Goal: Task Accomplishment & Management: Complete application form

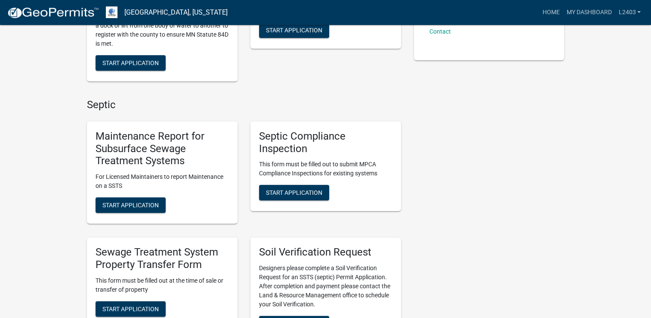
scroll to position [215, 0]
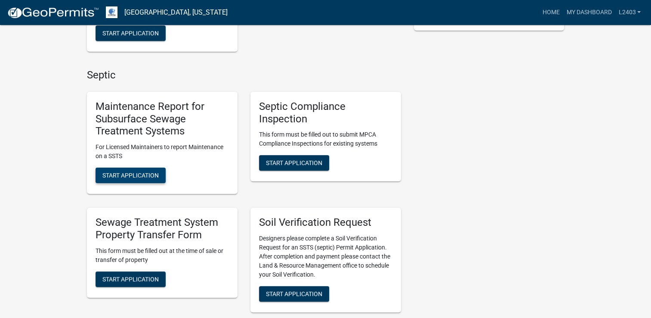
click at [115, 174] on span "Start Application" at bounding box center [130, 175] width 56 height 7
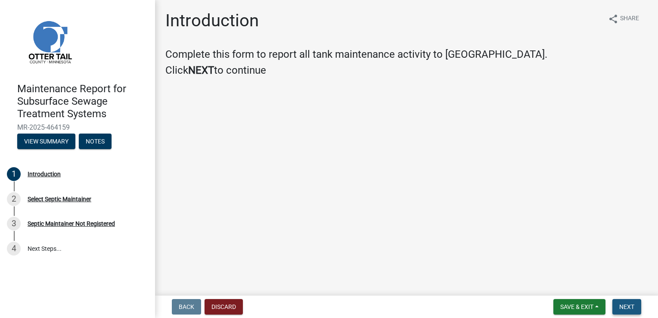
click at [617, 301] on button "Next" at bounding box center [626, 306] width 29 height 15
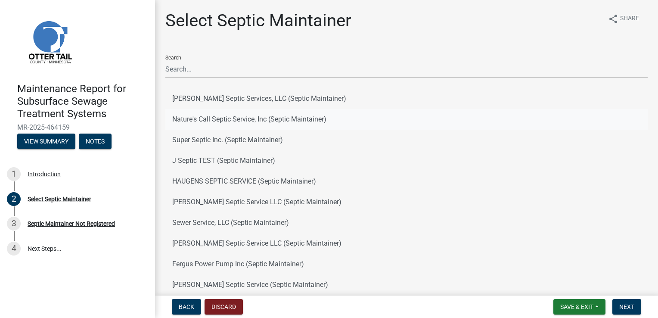
click at [217, 118] on button "Nature's Call Septic Service, Inc (Septic Maintainer)" at bounding box center [406, 119] width 482 height 21
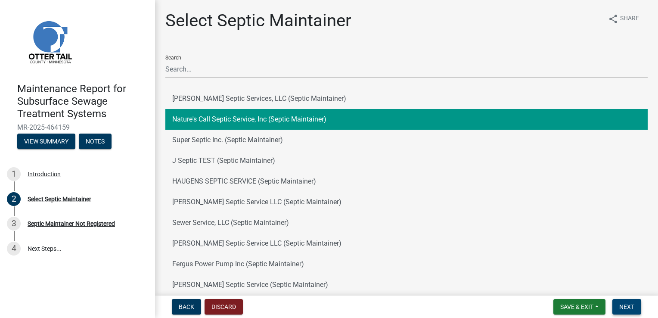
click at [618, 307] on button "Next" at bounding box center [626, 306] width 29 height 15
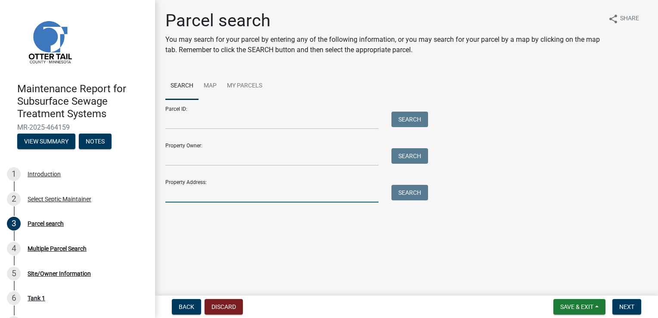
click at [195, 195] on input "Property Address:" at bounding box center [271, 194] width 213 height 18
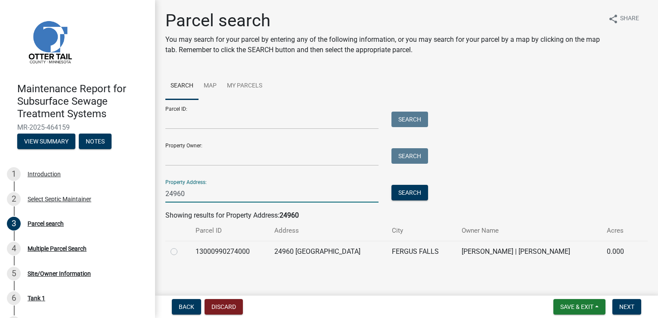
type input "24960"
click at [181, 246] on label at bounding box center [181, 246] width 0 height 0
click at [181, 250] on input "radio" at bounding box center [184, 249] width 6 height 6
radio input "true"
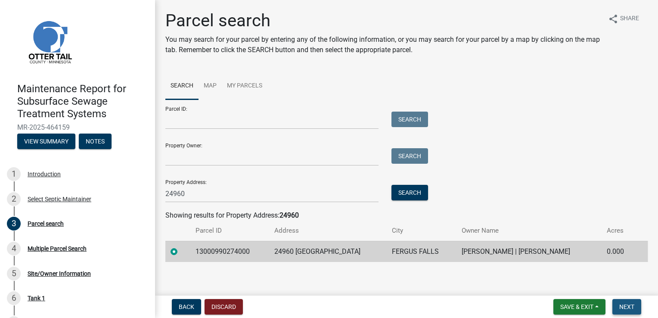
click at [630, 307] on span "Next" at bounding box center [626, 306] width 15 height 7
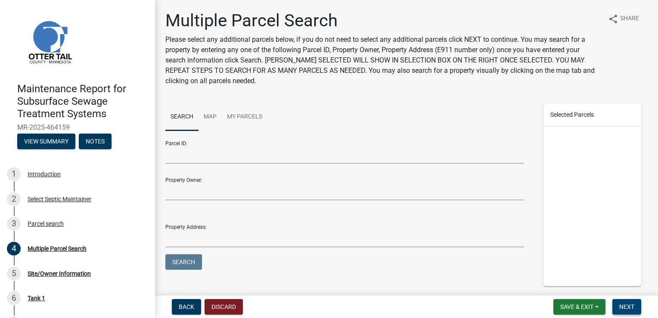
click at [625, 306] on span "Next" at bounding box center [626, 306] width 15 height 7
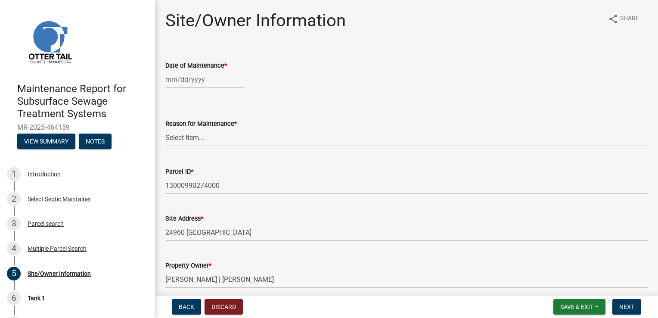
click at [191, 80] on div at bounding box center [204, 80] width 79 height 18
select select "8"
select select "2025"
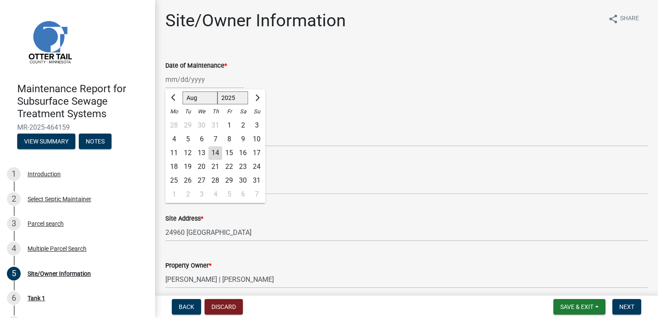
click at [217, 155] on div "14" at bounding box center [215, 153] width 14 height 14
type input "[DATE]"
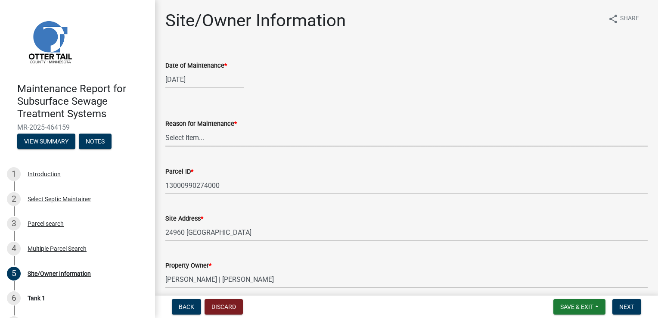
click at [189, 138] on select "Select Item... Called Routine Other" at bounding box center [406, 138] width 482 height 18
click at [165, 129] on select "Select Item... Called Routine Other" at bounding box center [406, 138] width 482 height 18
select select "3ac72b63-7b21-42e4-8192-806faae7a4f1"
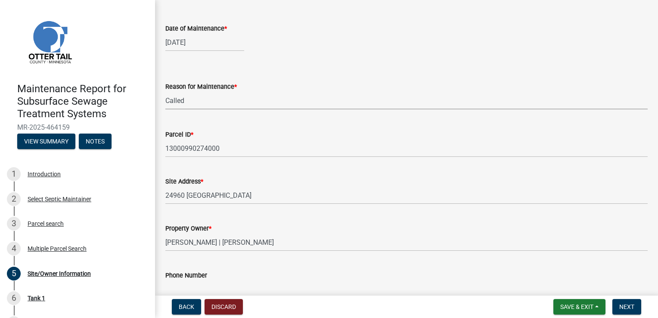
scroll to position [129, 0]
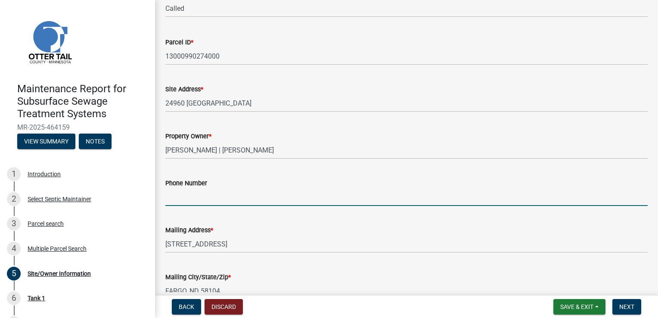
click at [182, 195] on input "Phone Number" at bounding box center [406, 197] width 482 height 18
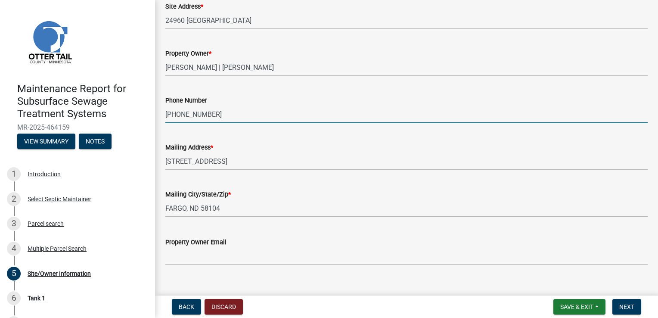
scroll to position [225, 0]
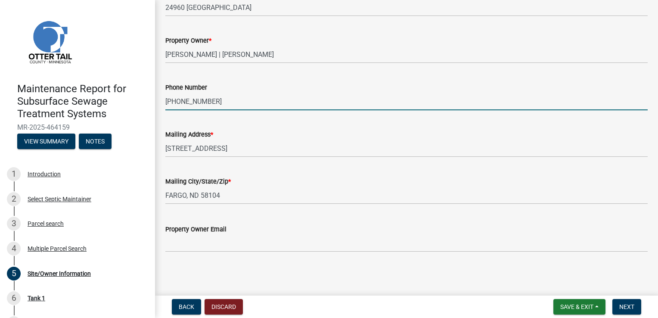
type input "[PHONE_NUMBER]"
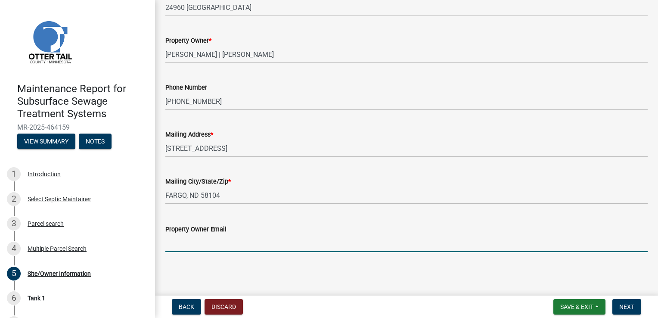
click at [187, 240] on input "Property Owner Email" at bounding box center [406, 243] width 482 height 18
type input "[EMAIL_ADDRESS][DOMAIN_NAME]"
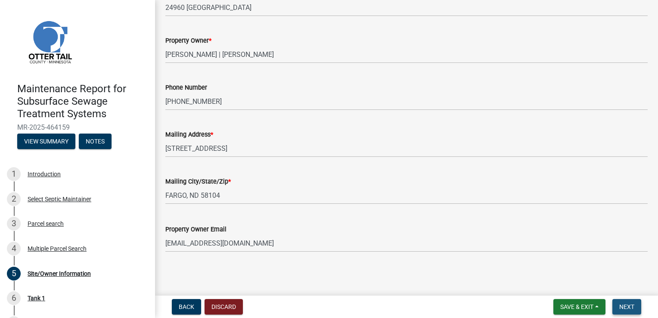
click at [618, 303] on button "Next" at bounding box center [626, 306] width 29 height 15
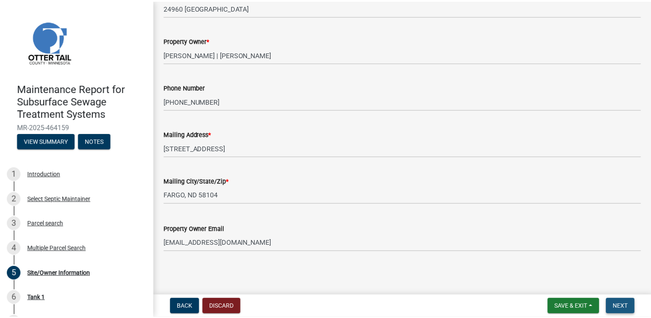
scroll to position [0, 0]
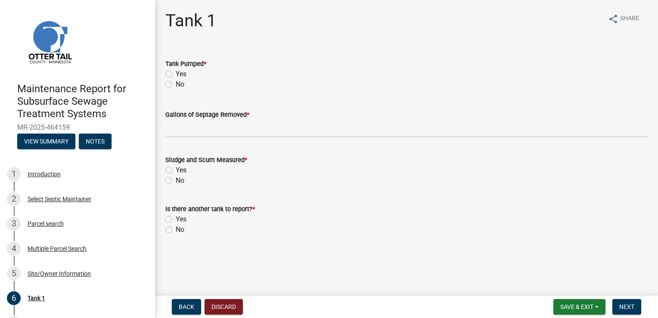
click at [179, 75] on label "Yes" at bounding box center [181, 74] width 11 height 10
click at [179, 74] on input "Yes" at bounding box center [179, 72] width 6 height 6
radio input "true"
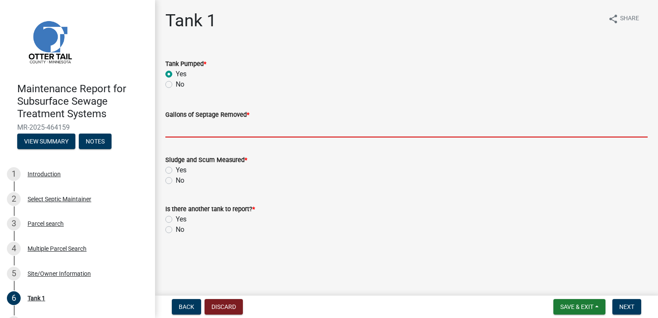
click at [182, 126] on input "Gallons of Septage Removed *" at bounding box center [406, 129] width 482 height 18
type input "1500"
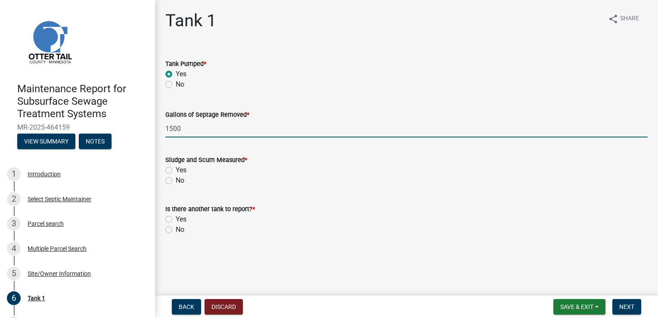
click at [176, 172] on label "Yes" at bounding box center [181, 170] width 11 height 10
click at [176, 170] on input "Yes" at bounding box center [179, 168] width 6 height 6
radio input "true"
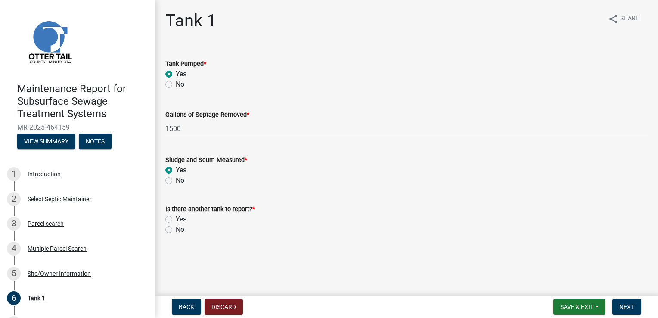
drag, startPoint x: 175, startPoint y: 229, endPoint x: 256, endPoint y: 242, distance: 81.9
click at [176, 229] on div "No" at bounding box center [406, 229] width 482 height 10
click at [180, 227] on label "No" at bounding box center [180, 229] width 9 height 10
click at [180, 227] on input "No" at bounding box center [179, 227] width 6 height 6
radio input "true"
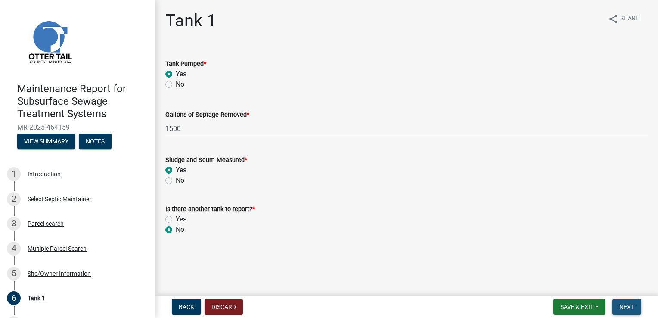
click at [627, 307] on span "Next" at bounding box center [626, 306] width 15 height 7
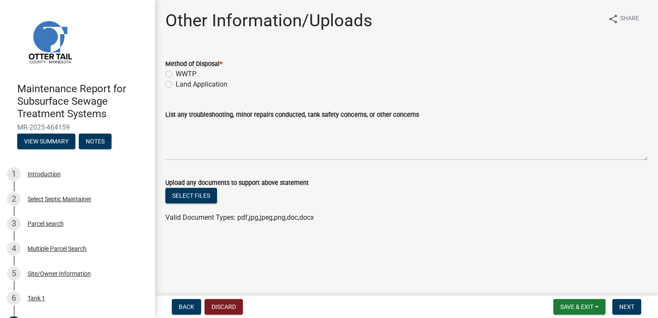
click at [189, 83] on label "Land Application" at bounding box center [202, 84] width 52 height 10
click at [181, 83] on input "Land Application" at bounding box center [179, 82] width 6 height 6
radio input "true"
click at [624, 307] on span "Next" at bounding box center [626, 306] width 15 height 7
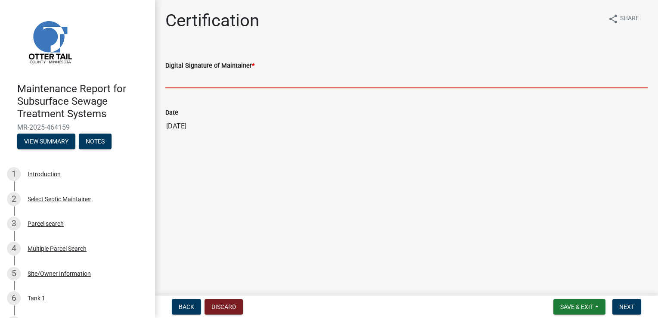
click at [205, 78] on input "Digital Signature of Maintainer *" at bounding box center [406, 80] width 482 height 18
type input "[PERSON_NAME]"
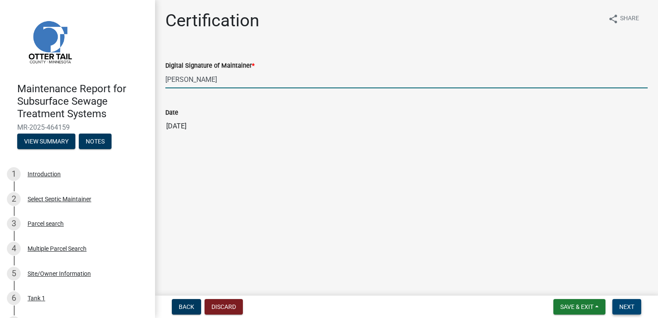
click at [630, 311] on button "Next" at bounding box center [626, 306] width 29 height 15
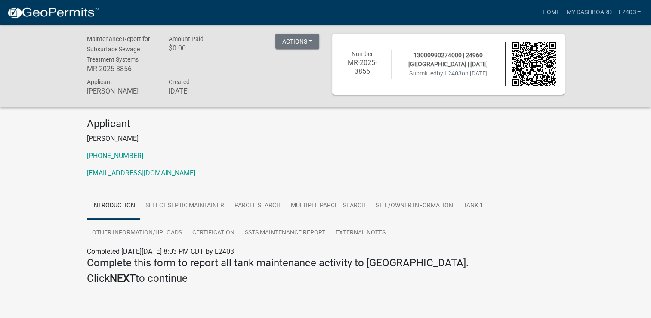
click at [222, 141] on p "[PERSON_NAME]" at bounding box center [326, 138] width 478 height 10
click at [553, 8] on link "Home" at bounding box center [551, 12] width 24 height 16
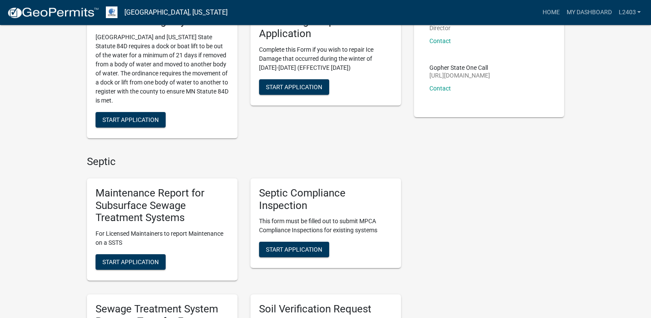
scroll to position [129, 0]
click at [109, 262] on span "Start Application" at bounding box center [130, 261] width 56 height 7
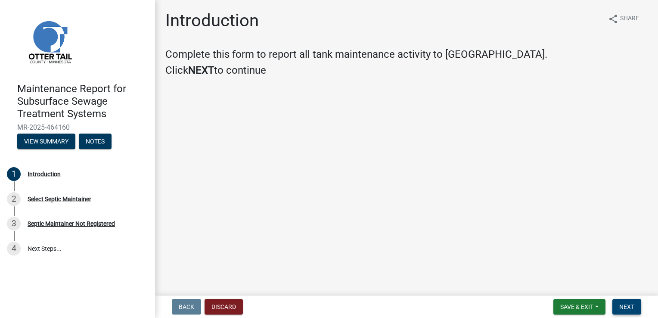
click at [624, 309] on span "Next" at bounding box center [626, 306] width 15 height 7
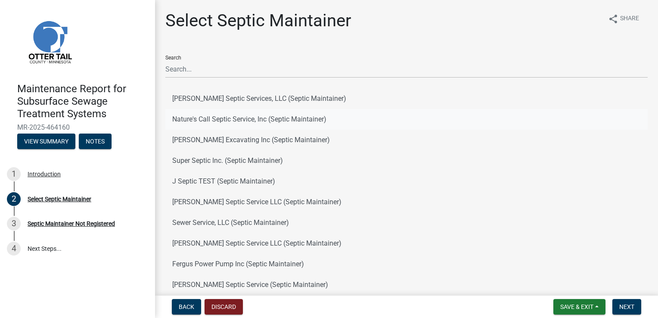
click at [201, 115] on button "Nature's Call Septic Service, Inc (Septic Maintainer)" at bounding box center [406, 119] width 482 height 21
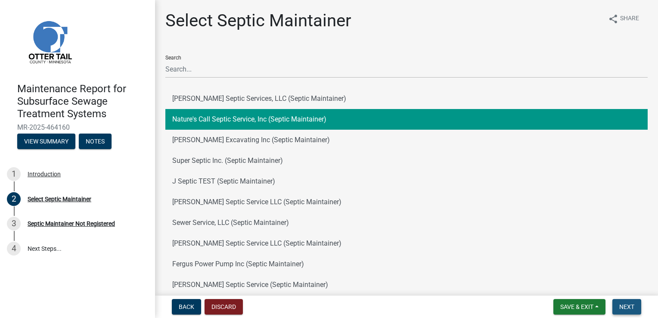
click at [628, 306] on span "Next" at bounding box center [626, 306] width 15 height 7
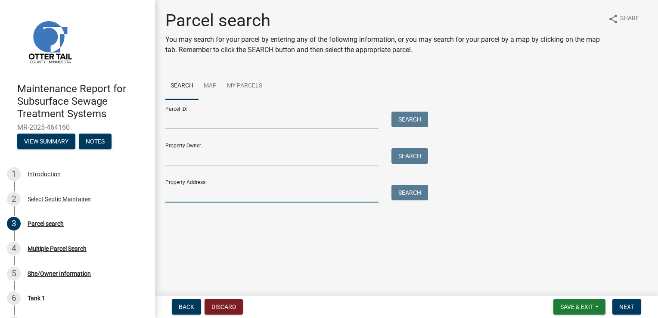
click at [198, 193] on input "Property Address:" at bounding box center [271, 194] width 213 height 18
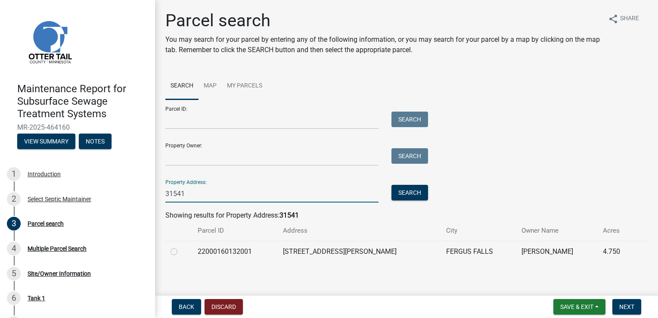
type input "31541"
click at [181, 246] on label at bounding box center [181, 246] width 0 height 0
click at [181, 252] on input "radio" at bounding box center [184, 249] width 6 height 6
radio input "true"
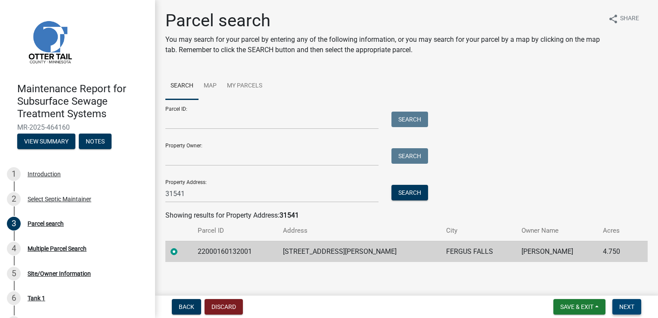
click at [617, 306] on button "Next" at bounding box center [626, 306] width 29 height 15
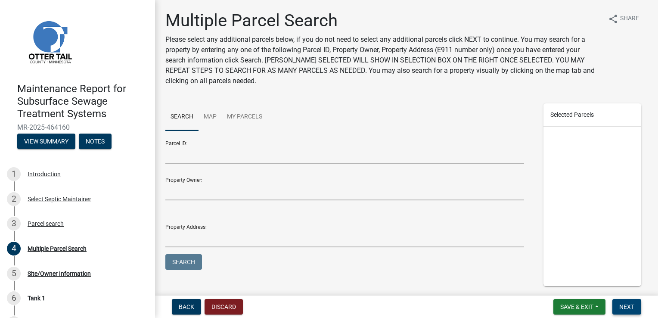
click at [618, 305] on button "Next" at bounding box center [626, 306] width 29 height 15
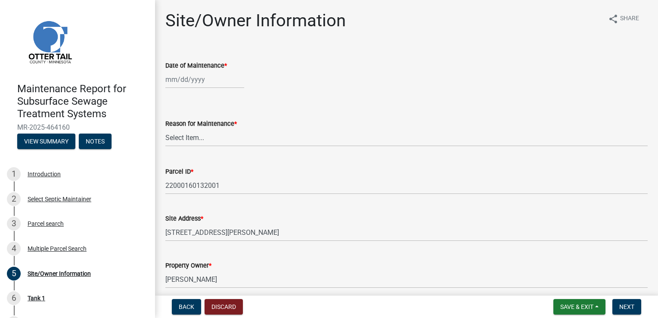
click at [193, 76] on div at bounding box center [204, 80] width 79 height 18
select select "8"
select select "2025"
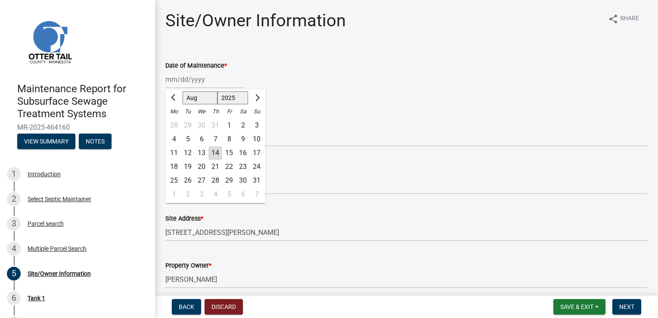
click at [366, 89] on wm-data-entity-input "Date of Maintenance * [PERSON_NAME] Apr May Jun [DATE] Aug Sep Oct Nov [DATE] 1…" at bounding box center [406, 72] width 482 height 48
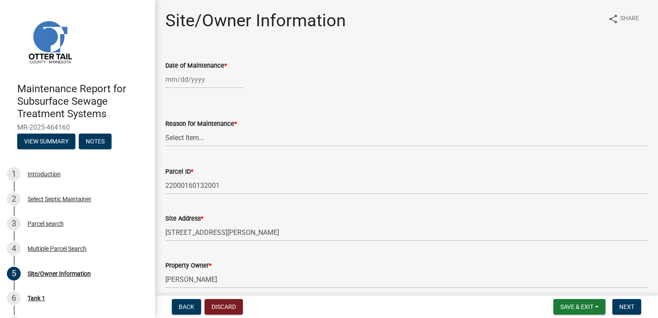
select select "8"
select select "2025"
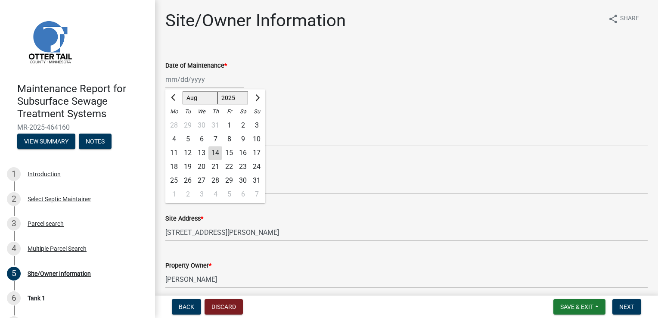
click at [176, 77] on div "[PERSON_NAME] Feb Mar Apr [PERSON_NAME][DATE] Oct Nov [DATE] 1526 1527 1528 152…" at bounding box center [204, 80] width 79 height 18
click at [213, 149] on div "14" at bounding box center [215, 153] width 14 height 14
type input "[DATE]"
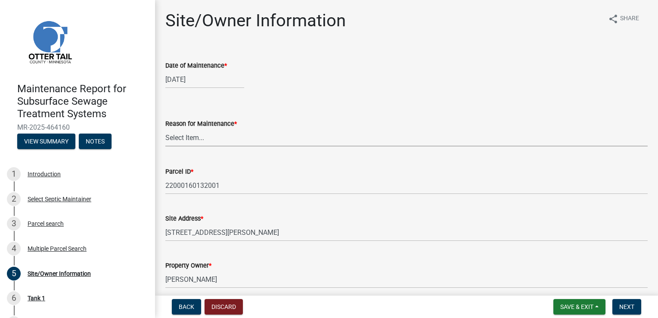
drag, startPoint x: 187, startPoint y: 134, endPoint x: 187, endPoint y: 140, distance: 6.0
click at [187, 134] on select "Select Item... Called Routine Other" at bounding box center [406, 138] width 482 height 18
click at [165, 129] on select "Select Item... Called Routine Other" at bounding box center [406, 138] width 482 height 18
select select "3ac72b63-7b21-42e4-8192-806faae7a4f1"
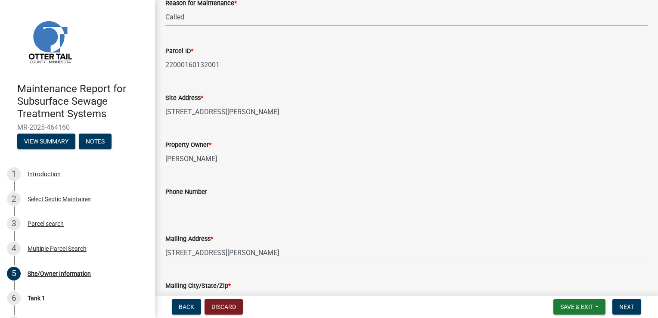
scroll to position [129, 0]
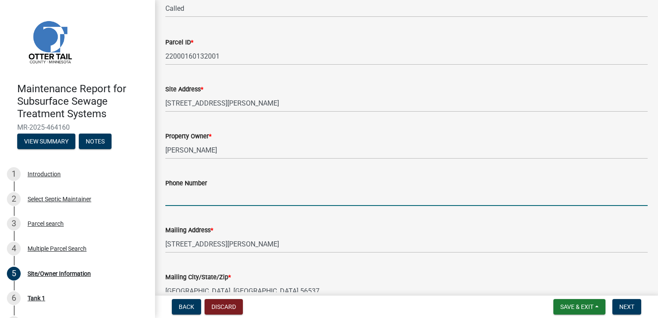
click at [185, 198] on input "Phone Number" at bounding box center [406, 197] width 482 height 18
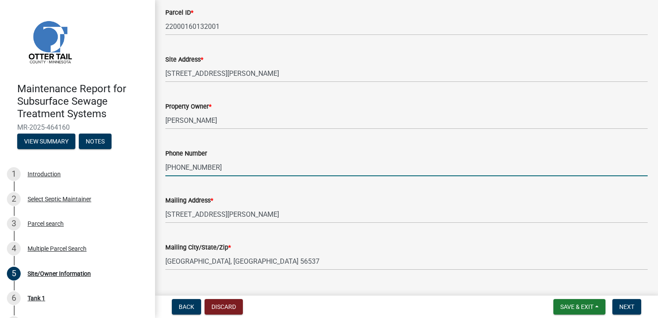
scroll to position [225, 0]
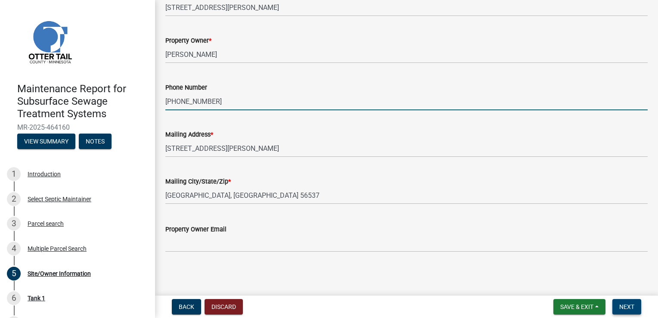
type input "[PHONE_NUMBER]"
click at [622, 309] on span "Next" at bounding box center [626, 306] width 15 height 7
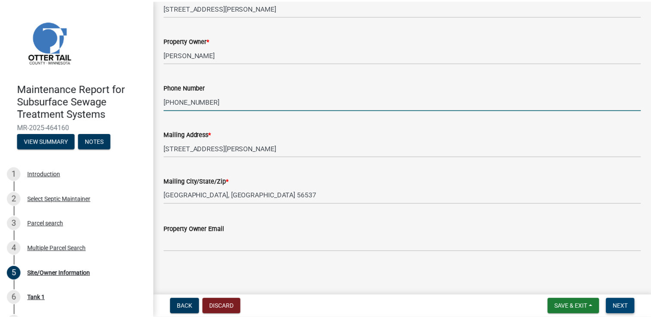
scroll to position [0, 0]
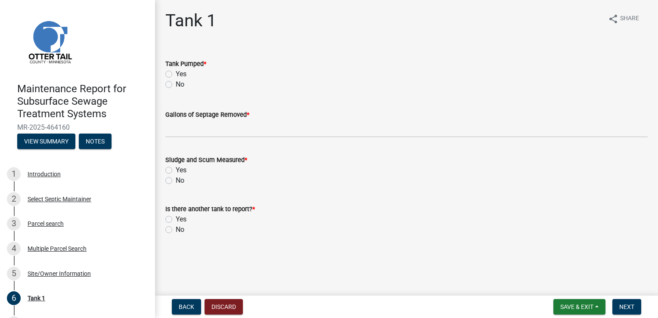
click at [182, 73] on label "Yes" at bounding box center [181, 74] width 11 height 10
click at [181, 73] on input "Yes" at bounding box center [179, 72] width 6 height 6
radio input "true"
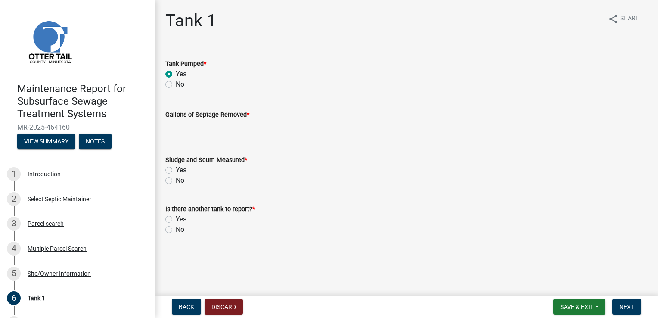
click at [181, 128] on input "Gallons of Septage Removed *" at bounding box center [406, 129] width 482 height 18
type input "1500"
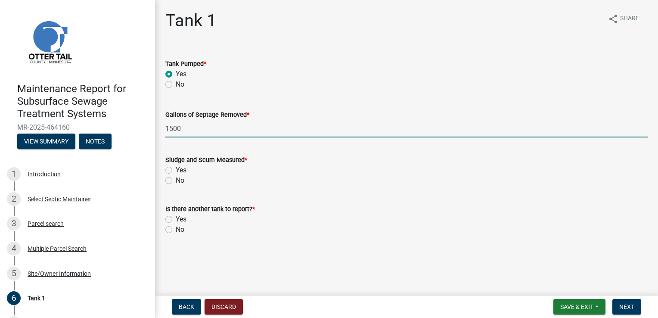
click at [182, 170] on label "Yes" at bounding box center [181, 170] width 11 height 10
click at [181, 170] on input "Yes" at bounding box center [179, 168] width 6 height 6
radio input "true"
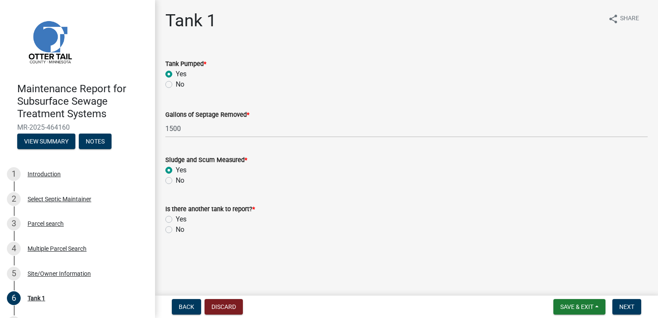
click at [180, 228] on label "No" at bounding box center [180, 229] width 9 height 10
click at [180, 228] on input "No" at bounding box center [179, 227] width 6 height 6
radio input "true"
click at [627, 303] on span "Next" at bounding box center [626, 306] width 15 height 7
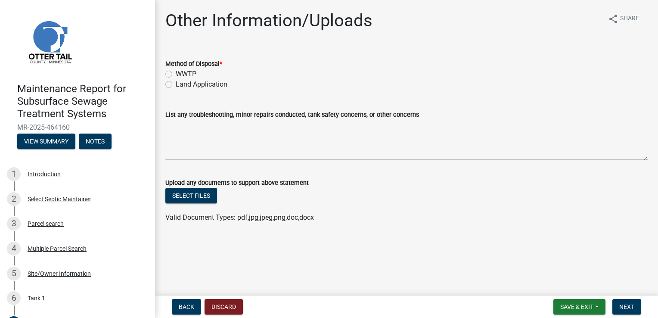
click at [195, 89] on label "Land Application" at bounding box center [202, 84] width 52 height 10
click at [181, 85] on input "Land Application" at bounding box center [179, 82] width 6 height 6
radio input "true"
click at [634, 303] on span "Next" at bounding box center [626, 306] width 15 height 7
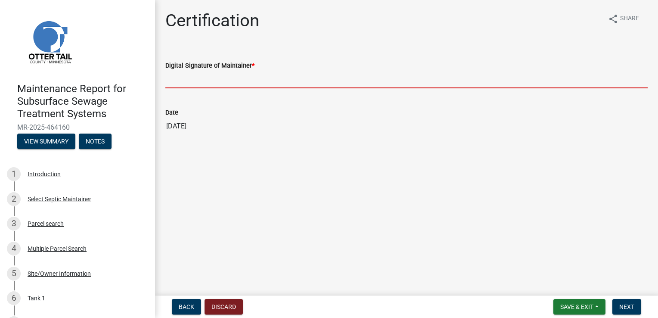
drag, startPoint x: 203, startPoint y: 74, endPoint x: 207, endPoint y: 83, distance: 9.7
click at [203, 74] on input "Digital Signature of Maintainer *" at bounding box center [406, 80] width 482 height 18
type input "[PERSON_NAME]"
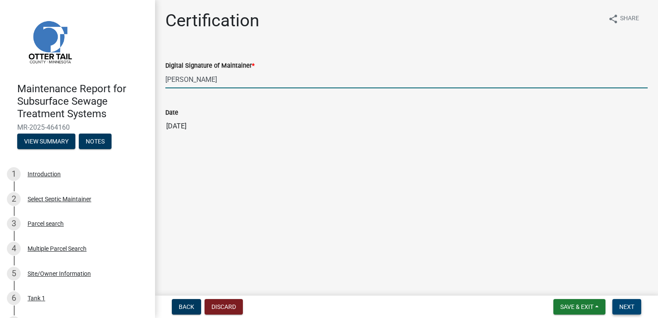
click at [632, 303] on span "Next" at bounding box center [626, 306] width 15 height 7
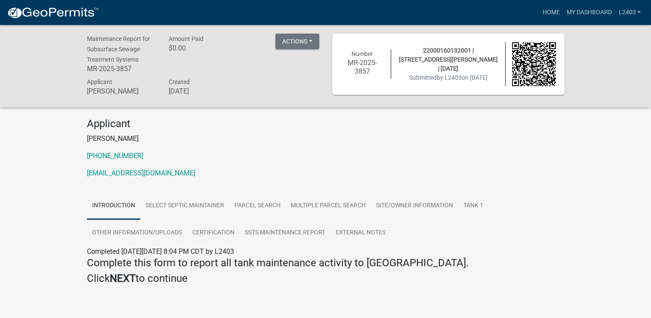
drag, startPoint x: 218, startPoint y: 130, endPoint x: 247, endPoint y: 120, distance: 31.4
click at [218, 130] on div "Applicant [PERSON_NAME] [PHONE_NUMBER] [EMAIL_ADDRESS][DOMAIN_NAME]" at bounding box center [325, 151] width 491 height 68
click at [546, 12] on link "Home" at bounding box center [551, 12] width 24 height 16
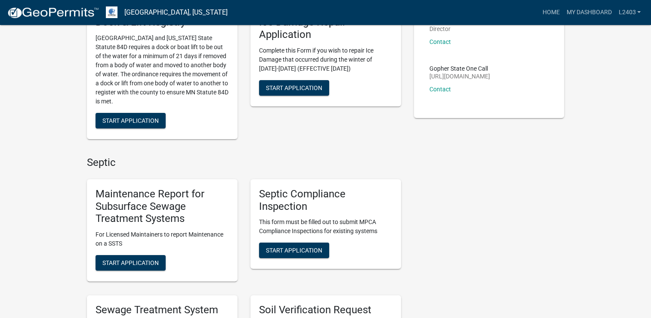
scroll to position [129, 0]
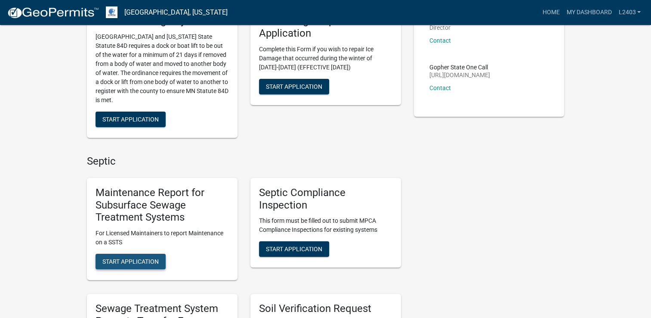
click at [128, 259] on span "Start Application" at bounding box center [130, 261] width 56 height 7
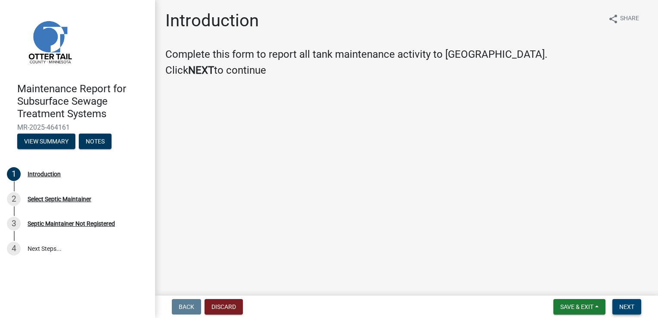
click at [632, 306] on span "Next" at bounding box center [626, 306] width 15 height 7
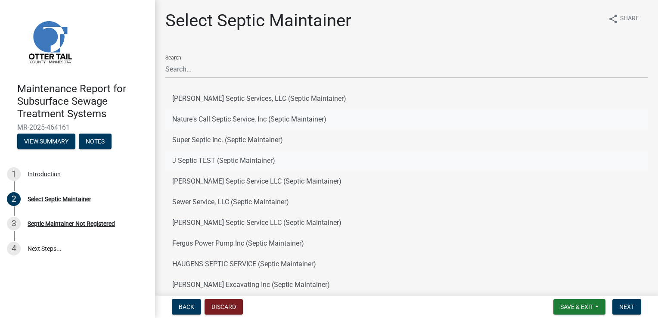
drag, startPoint x: 198, startPoint y: 121, endPoint x: 441, endPoint y: 152, distance: 244.6
click at [198, 121] on button "Nature's Call Septic Service, Inc (Septic Maintainer)" at bounding box center [406, 119] width 482 height 21
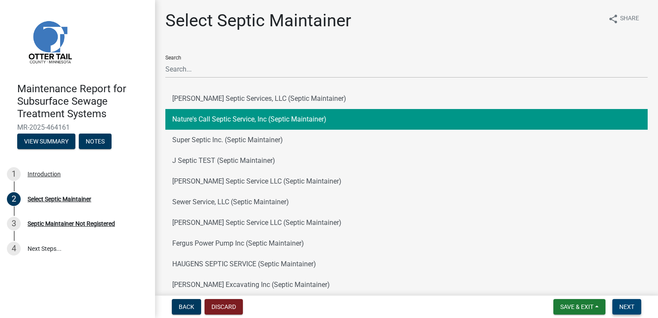
click at [615, 302] on button "Next" at bounding box center [626, 306] width 29 height 15
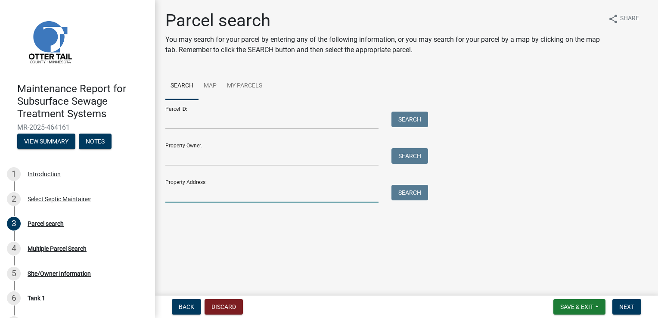
click at [202, 197] on input "Property Address:" at bounding box center [271, 194] width 213 height 18
type input "524 guttenberg"
click at [411, 196] on button "Search" at bounding box center [409, 192] width 37 height 15
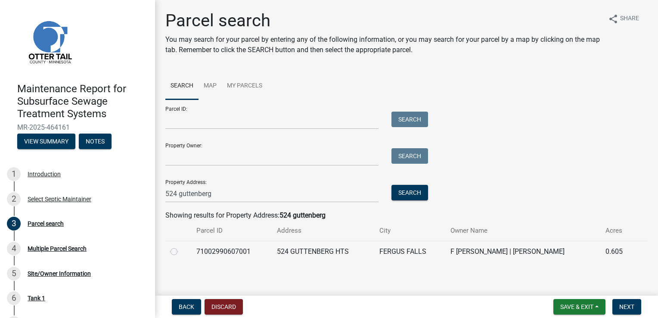
click at [181, 246] on label at bounding box center [181, 246] width 0 height 0
click at [181, 252] on input "radio" at bounding box center [184, 249] width 6 height 6
radio input "true"
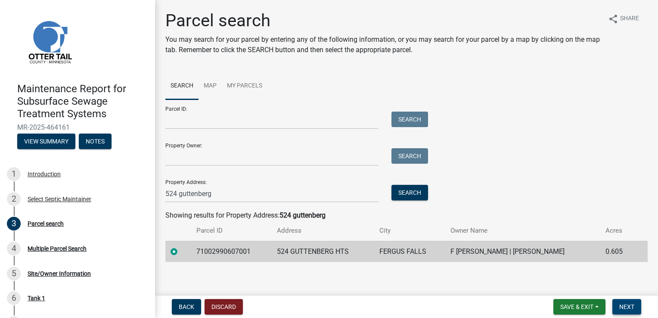
click at [621, 306] on span "Next" at bounding box center [626, 306] width 15 height 7
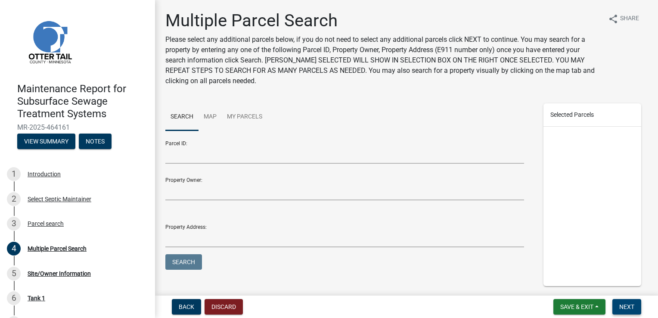
click at [623, 305] on span "Next" at bounding box center [626, 306] width 15 height 7
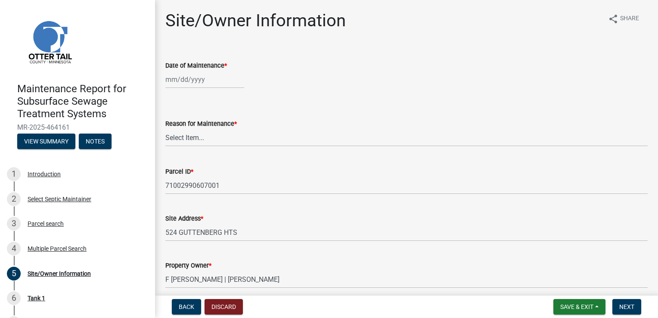
select select "8"
select select "2025"
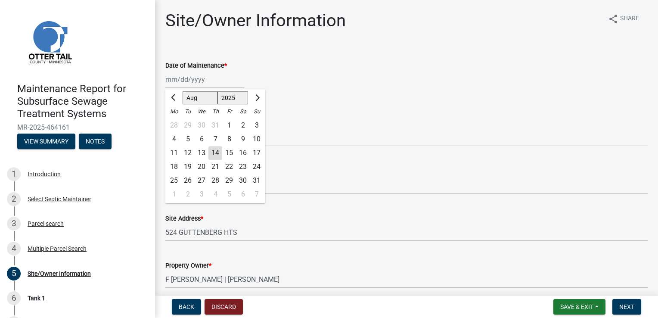
drag, startPoint x: 194, startPoint y: 76, endPoint x: 196, endPoint y: 84, distance: 8.5
click at [194, 76] on div "[PERSON_NAME] Feb Mar Apr [PERSON_NAME][DATE] Oct Nov [DATE] 1526 1527 1528 152…" at bounding box center [204, 80] width 79 height 18
click at [215, 155] on div "14" at bounding box center [215, 153] width 14 height 14
type input "[DATE]"
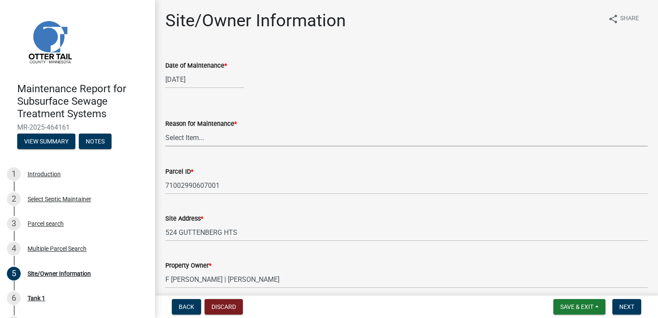
click at [184, 138] on select "Select Item... Called Routine Other" at bounding box center [406, 138] width 482 height 18
click at [165, 129] on select "Select Item... Called Routine Other" at bounding box center [406, 138] width 482 height 18
select select "3ac72b63-7b21-42e4-8192-806faae7a4f1"
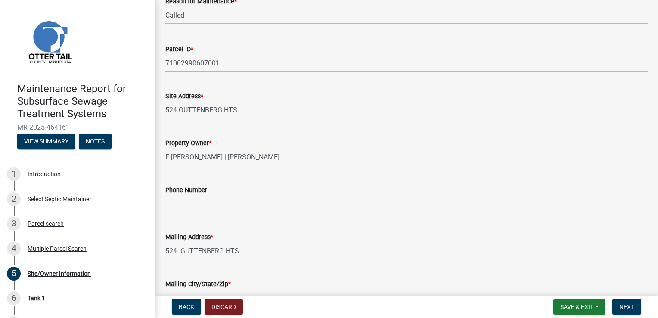
scroll to position [129, 0]
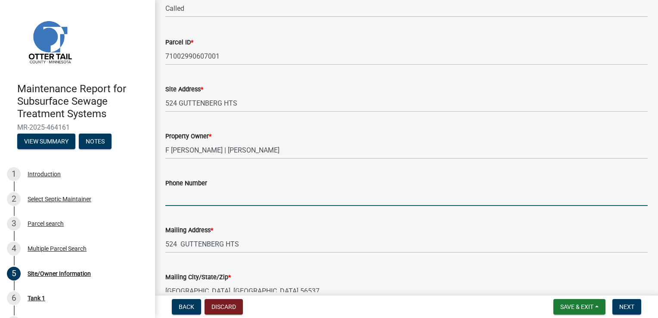
click at [186, 197] on input "Phone Number" at bounding box center [406, 197] width 482 height 18
type input "[PHONE_NUMBER]"
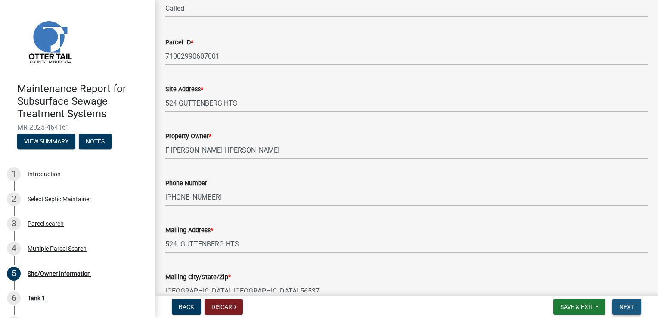
click at [624, 311] on button "Next" at bounding box center [626, 306] width 29 height 15
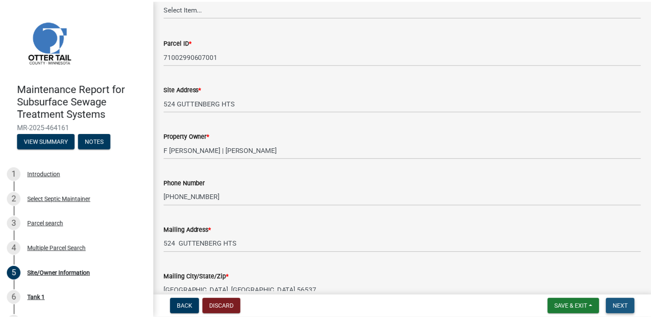
scroll to position [0, 0]
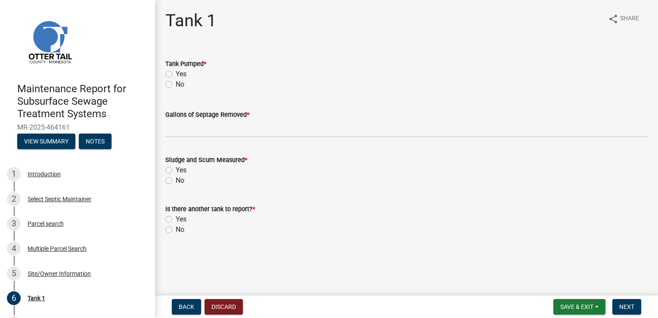
click at [184, 73] on label "Yes" at bounding box center [181, 74] width 11 height 10
click at [181, 73] on input "Yes" at bounding box center [179, 72] width 6 height 6
radio input "true"
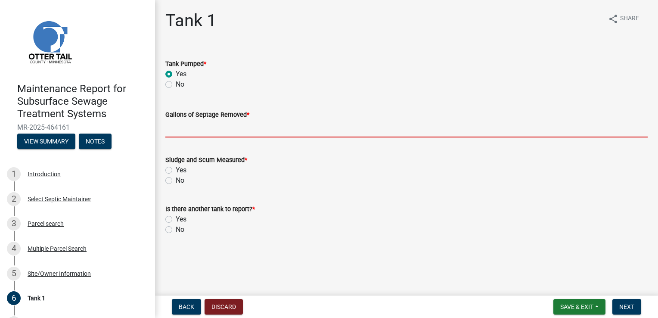
click at [193, 126] on input "Gallons of Septage Removed *" at bounding box center [406, 129] width 482 height 18
type input "1500"
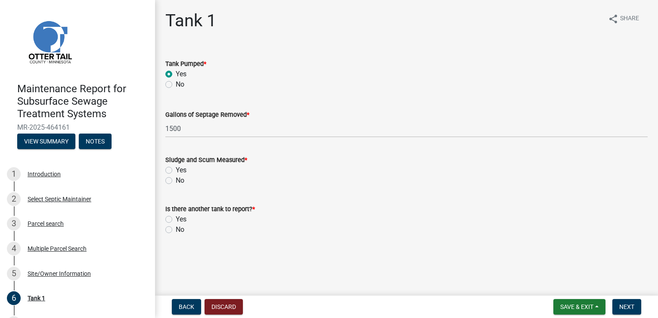
click at [185, 170] on label "Yes" at bounding box center [181, 170] width 11 height 10
click at [181, 170] on input "Yes" at bounding box center [179, 168] width 6 height 6
radio input "true"
click at [176, 227] on label "No" at bounding box center [180, 229] width 9 height 10
click at [176, 227] on input "No" at bounding box center [179, 227] width 6 height 6
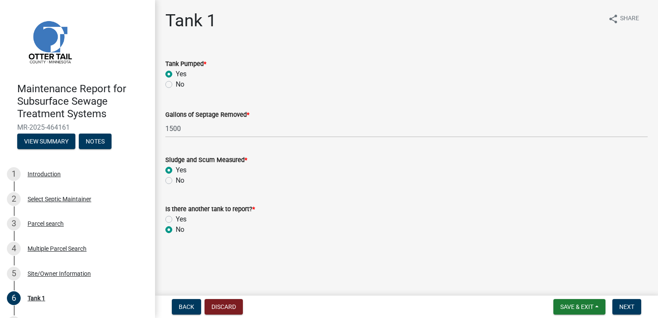
radio input "true"
click at [626, 301] on button "Next" at bounding box center [626, 306] width 29 height 15
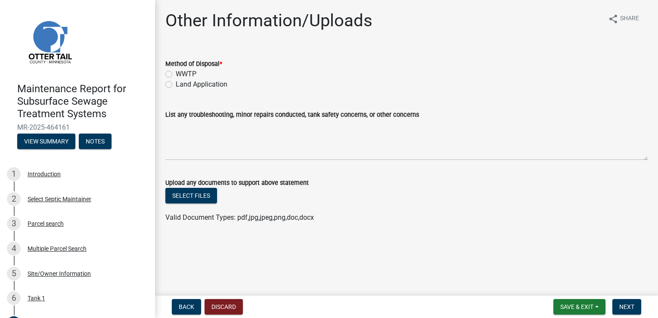
drag, startPoint x: 188, startPoint y: 85, endPoint x: 237, endPoint y: 93, distance: 49.2
click at [189, 85] on label "Land Application" at bounding box center [202, 84] width 52 height 10
click at [181, 85] on input "Land Application" at bounding box center [179, 82] width 6 height 6
radio input "true"
click at [633, 306] on span "Next" at bounding box center [626, 306] width 15 height 7
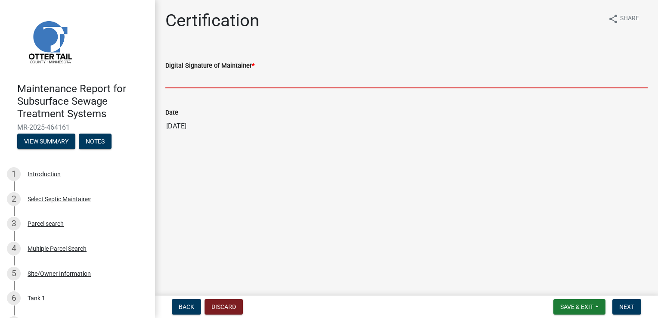
click at [200, 78] on input "Digital Signature of Maintainer *" at bounding box center [406, 80] width 482 height 18
type input "[PERSON_NAME]"
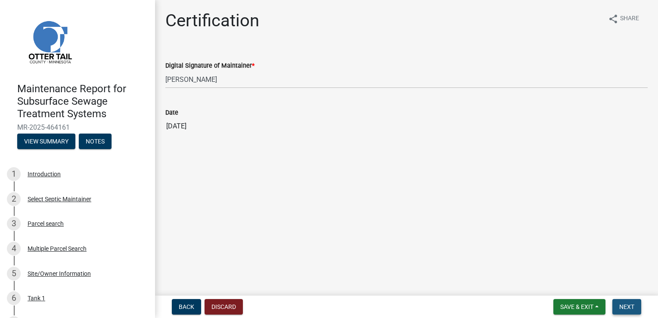
click at [628, 307] on span "Next" at bounding box center [626, 306] width 15 height 7
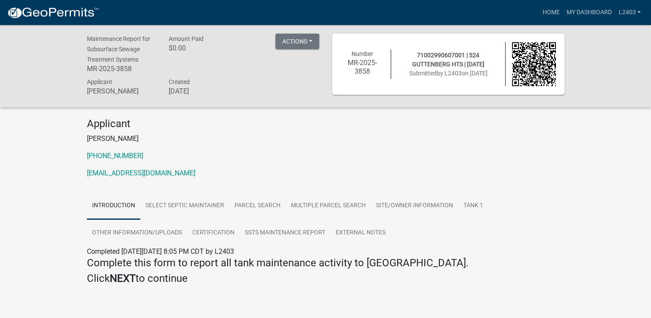
drag, startPoint x: 441, startPoint y: 158, endPoint x: 504, endPoint y: 40, distance: 133.1
click at [442, 157] on p "[PHONE_NUMBER]" at bounding box center [326, 156] width 478 height 10
click at [547, 13] on link "Home" at bounding box center [551, 12] width 24 height 16
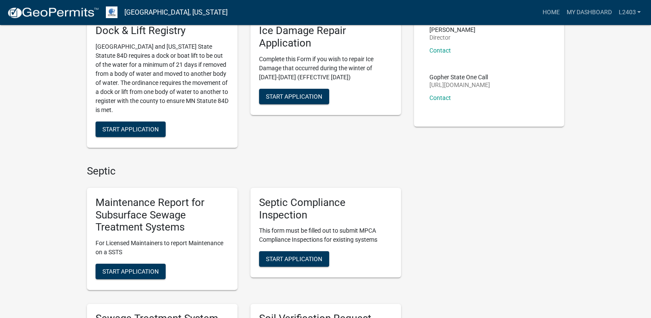
scroll to position [172, 0]
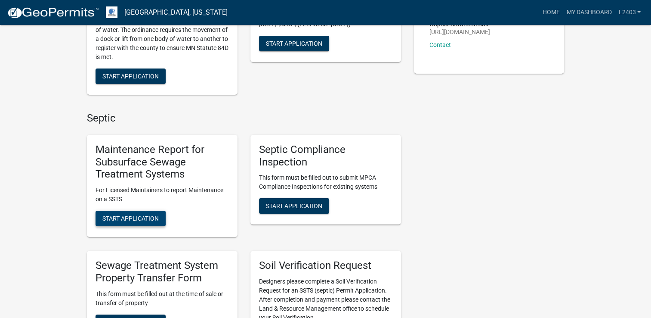
click at [136, 211] on button "Start Application" at bounding box center [131, 217] width 70 height 15
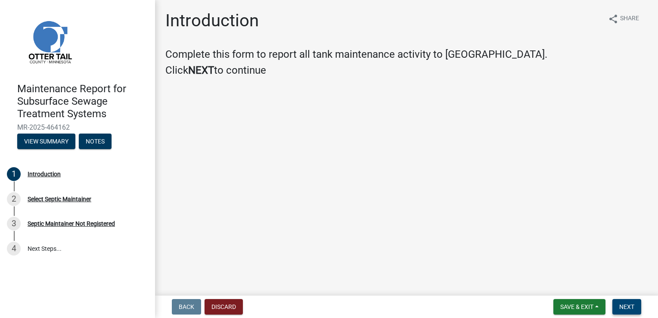
click at [626, 300] on button "Next" at bounding box center [626, 306] width 29 height 15
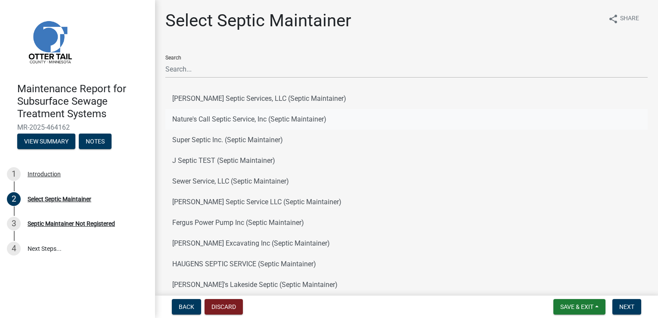
click at [250, 121] on button "Nature's Call Septic Service, Inc (Septic Maintainer)" at bounding box center [406, 119] width 482 height 21
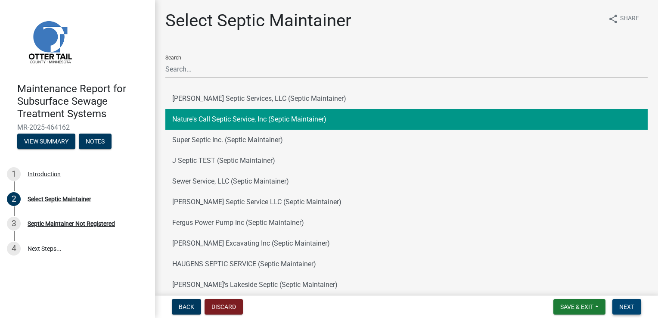
click at [624, 300] on button "Next" at bounding box center [626, 306] width 29 height 15
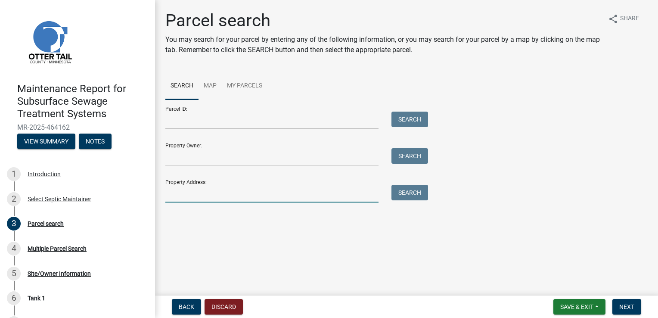
click at [200, 197] on input "Property Address:" at bounding box center [271, 194] width 213 height 18
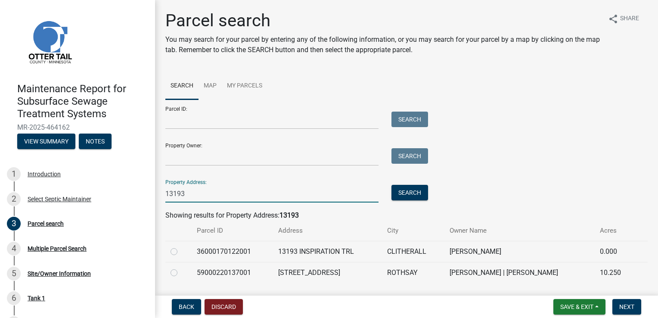
type input "13193"
click at [181, 267] on label at bounding box center [181, 267] width 0 height 0
click at [181, 269] on input "radio" at bounding box center [184, 270] width 6 height 6
radio input "true"
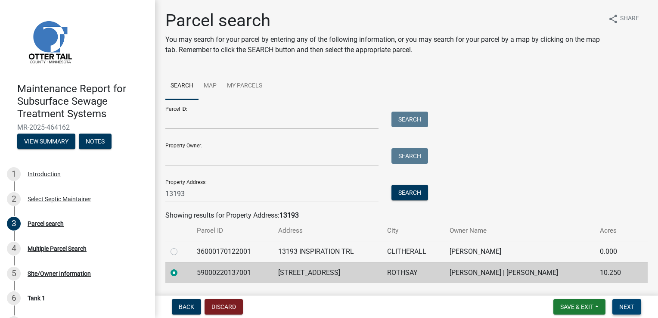
click at [634, 308] on button "Next" at bounding box center [626, 306] width 29 height 15
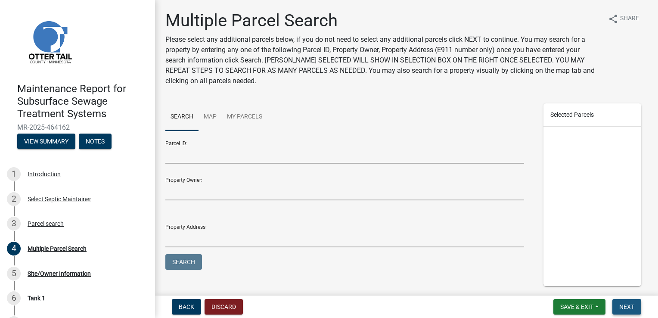
click at [634, 308] on span "Next" at bounding box center [626, 306] width 15 height 7
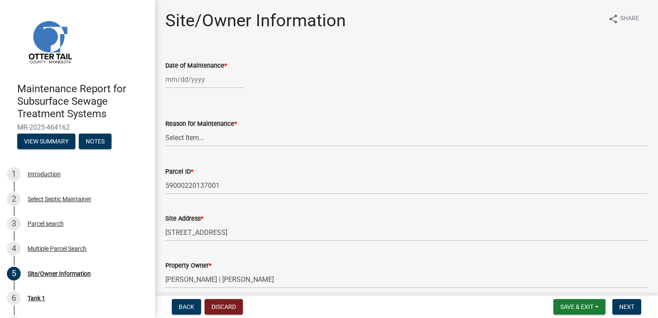
click at [189, 82] on div at bounding box center [204, 80] width 79 height 18
select select "8"
select select "2025"
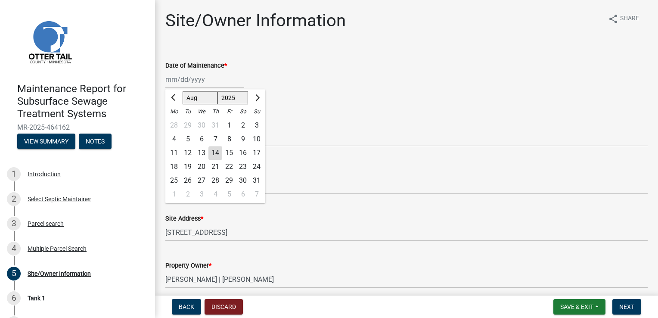
click at [211, 154] on div "14" at bounding box center [215, 153] width 14 height 14
type input "[DATE]"
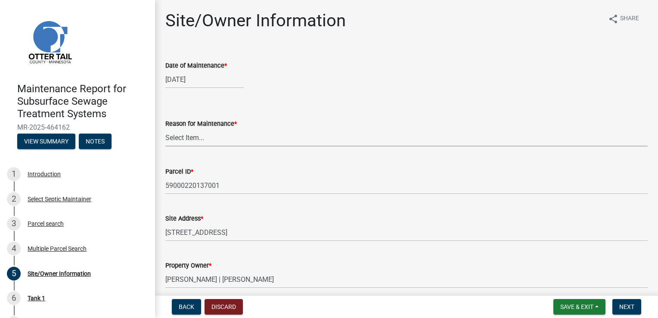
drag, startPoint x: 172, startPoint y: 141, endPoint x: 173, endPoint y: 147, distance: 6.6
click at [172, 141] on select "Select Item... Called Routine Other" at bounding box center [406, 138] width 482 height 18
click at [165, 129] on select "Select Item... Called Routine Other" at bounding box center [406, 138] width 482 height 18
select select "3ac72b63-7b21-42e4-8192-806faae7a4f1"
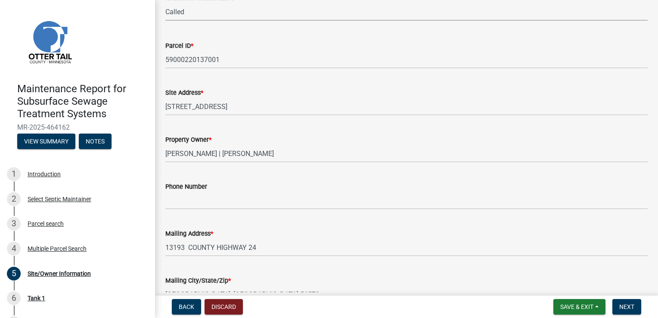
scroll to position [129, 0]
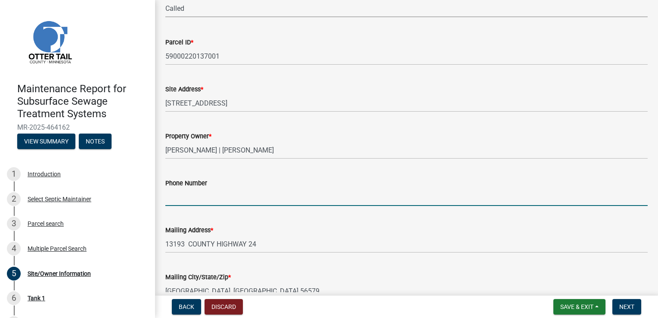
click at [185, 196] on input "Phone Number" at bounding box center [406, 197] width 482 height 18
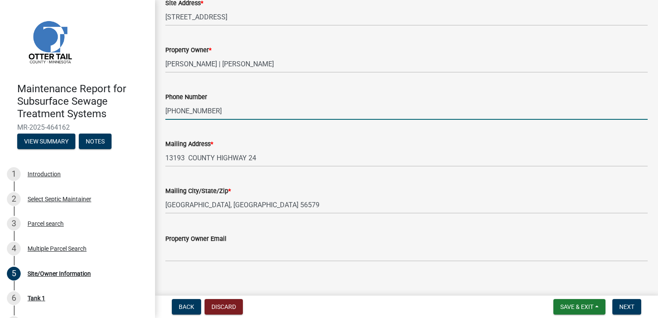
scroll to position [225, 0]
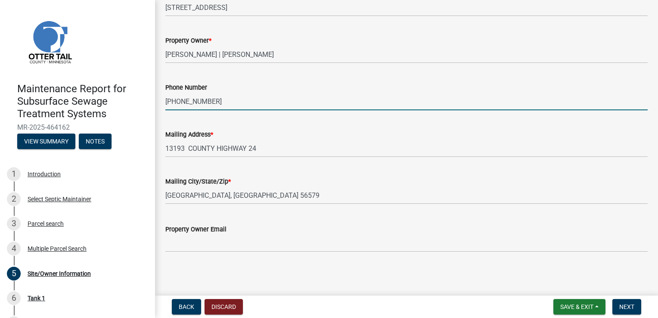
type input "[PHONE_NUMBER]"
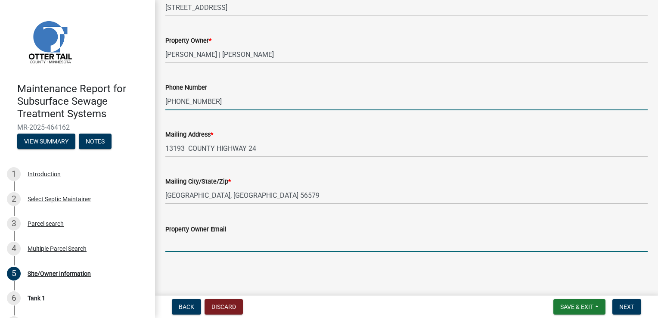
click at [181, 244] on input "Property Owner Email" at bounding box center [406, 243] width 482 height 18
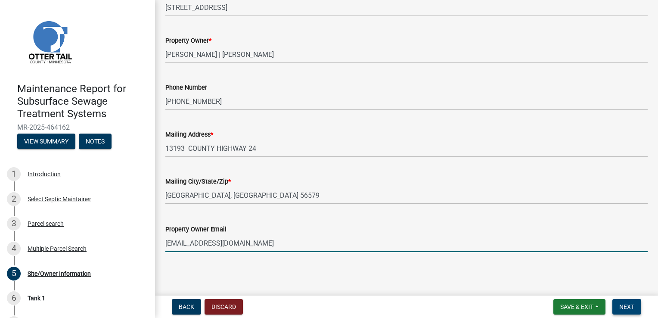
type input "[EMAIL_ADDRESS][DOMAIN_NAME]"
click at [633, 309] on span "Next" at bounding box center [626, 306] width 15 height 7
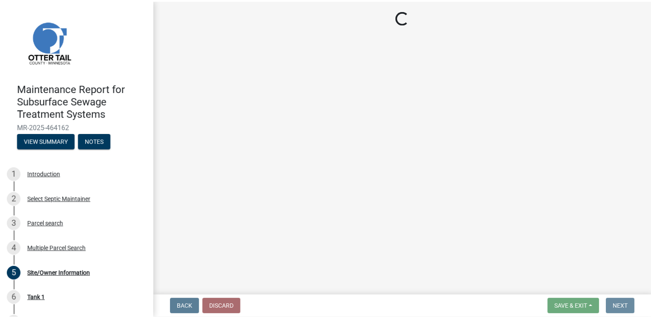
scroll to position [0, 0]
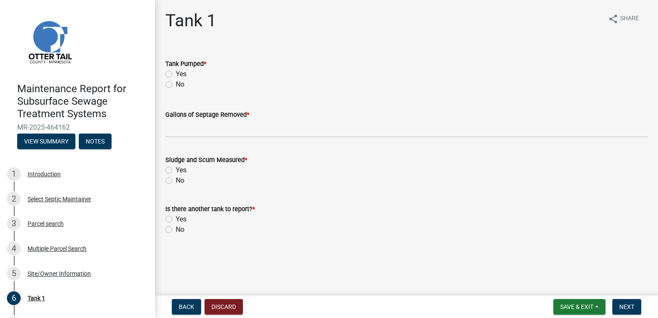
click at [180, 74] on label "Yes" at bounding box center [181, 74] width 11 height 10
click at [180, 74] on input "Yes" at bounding box center [179, 72] width 6 height 6
radio input "true"
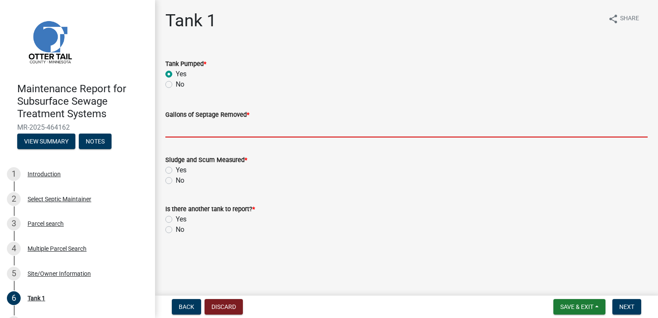
click at [187, 128] on input "Gallons of Septage Removed *" at bounding box center [406, 129] width 482 height 18
type input "1000"
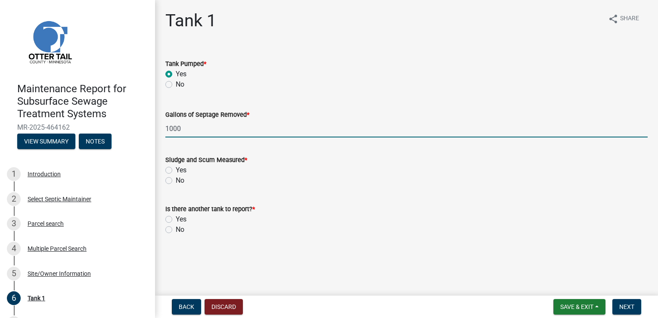
click at [180, 170] on label "Yes" at bounding box center [181, 170] width 11 height 10
click at [180, 170] on input "Yes" at bounding box center [179, 168] width 6 height 6
radio input "true"
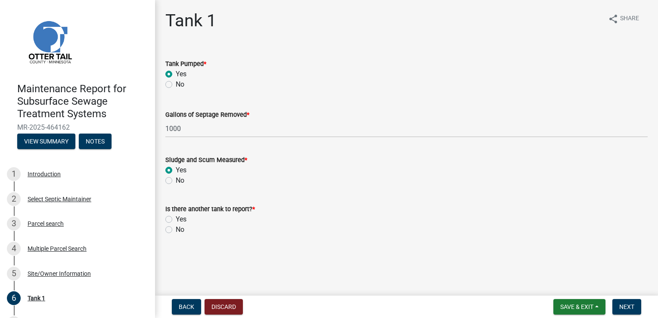
click at [177, 230] on label "No" at bounding box center [180, 229] width 9 height 10
click at [177, 230] on input "No" at bounding box center [179, 227] width 6 height 6
radio input "true"
click at [627, 312] on button "Next" at bounding box center [626, 306] width 29 height 15
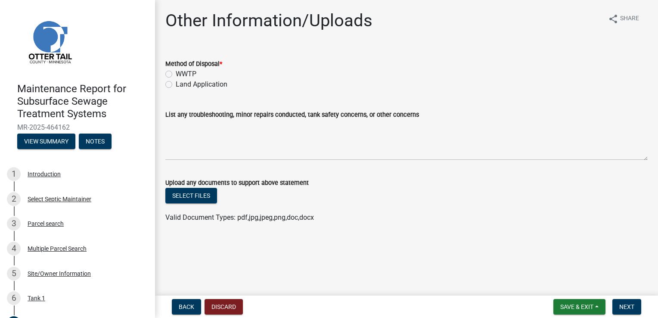
click at [190, 83] on label "Land Application" at bounding box center [202, 84] width 52 height 10
click at [181, 83] on input "Land Application" at bounding box center [179, 82] width 6 height 6
radio input "true"
click at [632, 306] on span "Next" at bounding box center [626, 306] width 15 height 7
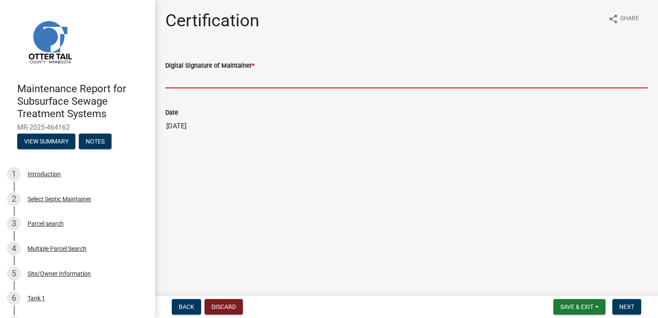
click at [207, 82] on input "Digital Signature of Maintainer *" at bounding box center [406, 80] width 482 height 18
type input "[PERSON_NAME]"
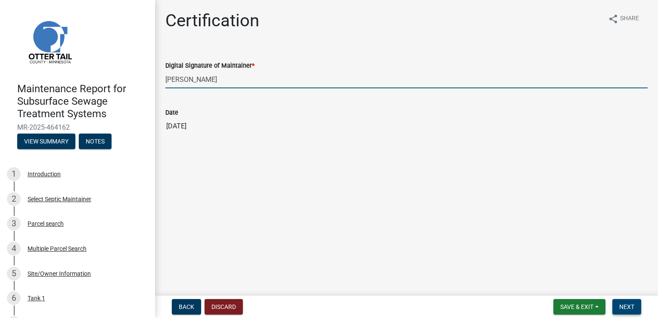
click at [630, 304] on span "Next" at bounding box center [626, 306] width 15 height 7
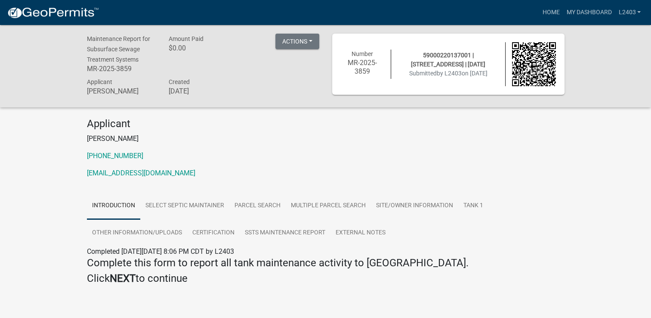
click at [302, 147] on div "Applicant [PERSON_NAME] [PHONE_NUMBER] [EMAIL_ADDRESS][DOMAIN_NAME]" at bounding box center [325, 151] width 491 height 68
click at [542, 9] on link "Home" at bounding box center [551, 12] width 24 height 16
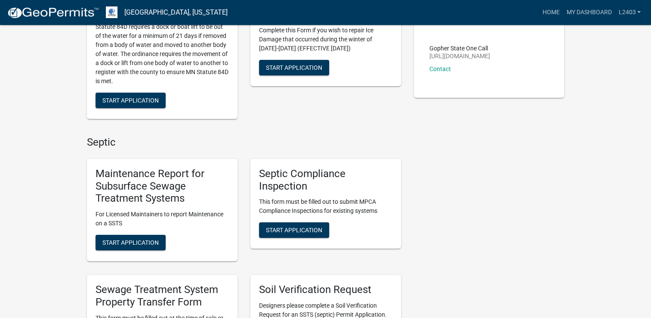
scroll to position [172, 0]
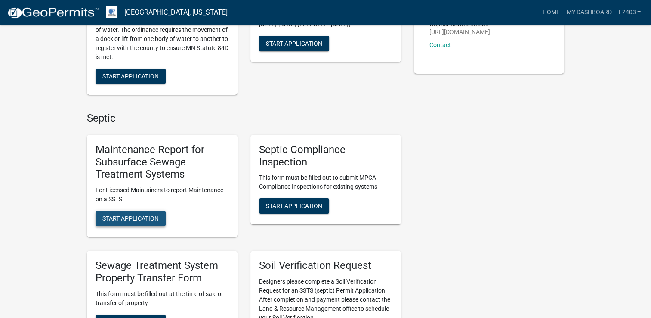
click at [122, 219] on span "Start Application" at bounding box center [130, 218] width 56 height 7
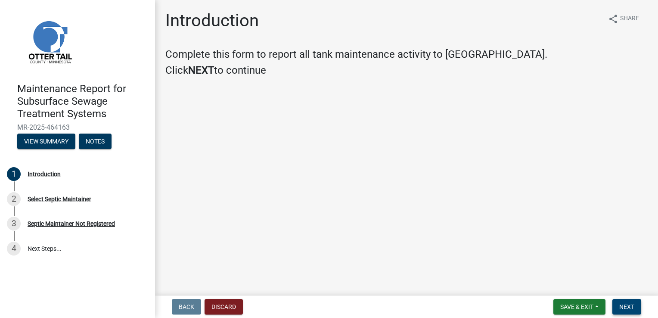
click at [625, 304] on span "Next" at bounding box center [626, 306] width 15 height 7
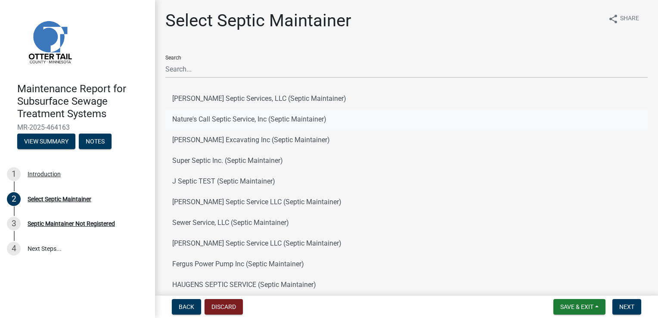
click at [233, 113] on button "Nature's Call Septic Service, Inc (Septic Maintainer)" at bounding box center [406, 119] width 482 height 21
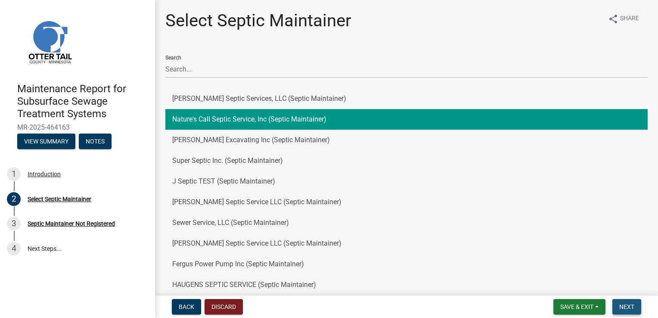
click at [621, 304] on span "Next" at bounding box center [626, 306] width 15 height 7
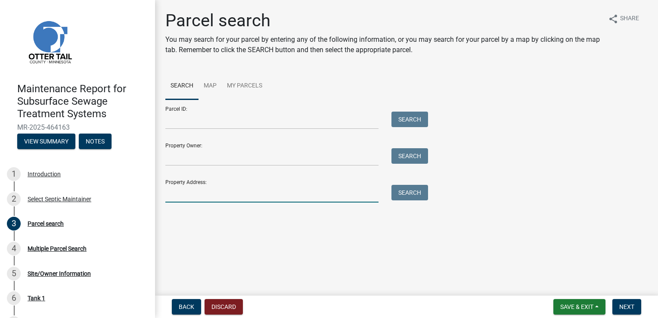
click at [178, 190] on input "Property Address:" at bounding box center [271, 194] width 213 height 18
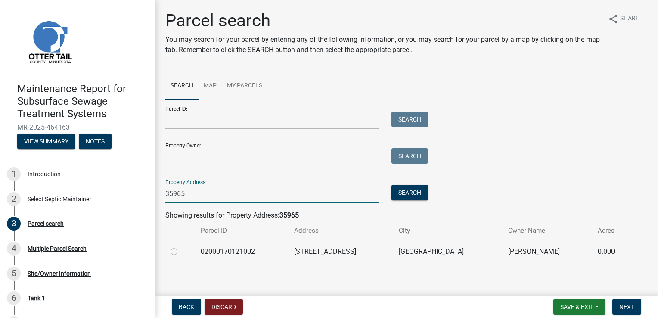
type input "35965"
click at [181, 246] on label at bounding box center [181, 246] width 0 height 0
click at [181, 252] on input "radio" at bounding box center [184, 249] width 6 height 6
radio input "true"
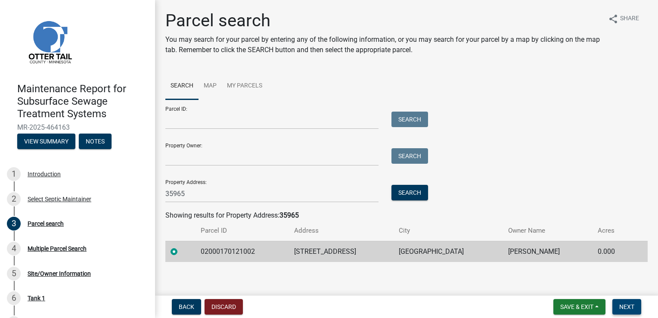
click at [637, 306] on button "Next" at bounding box center [626, 306] width 29 height 15
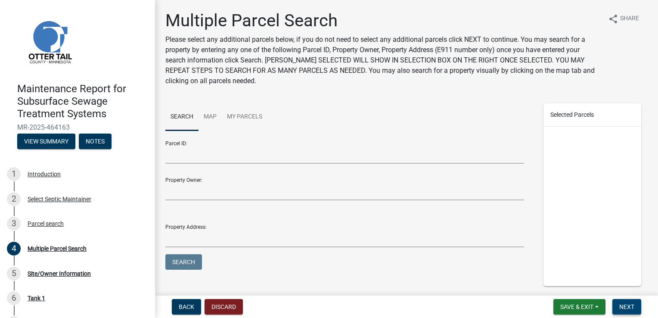
click at [624, 307] on span "Next" at bounding box center [626, 306] width 15 height 7
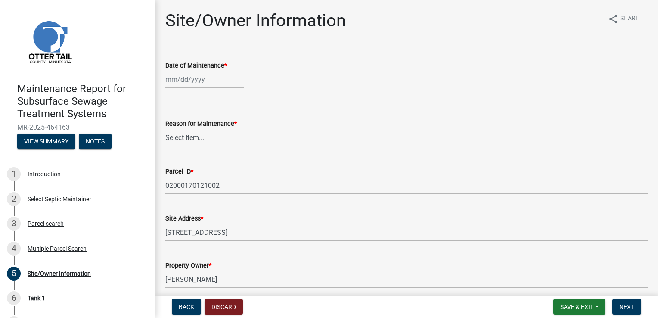
click at [183, 81] on div at bounding box center [204, 80] width 79 height 18
select select "8"
select select "2025"
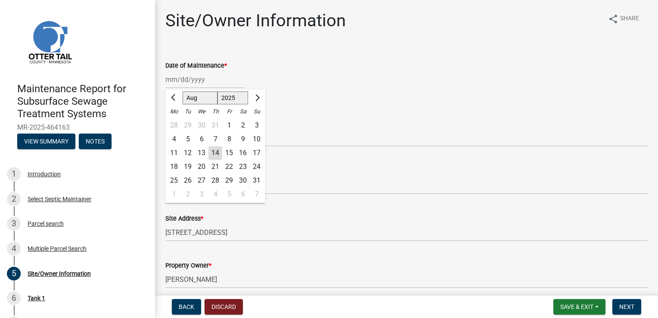
click at [213, 155] on div "14" at bounding box center [215, 153] width 14 height 14
type input "[DATE]"
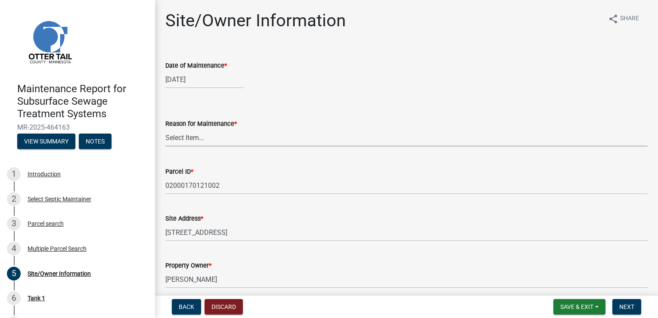
drag, startPoint x: 170, startPoint y: 139, endPoint x: 170, endPoint y: 145, distance: 6.0
click at [170, 139] on select "Select Item... Called Routine Other" at bounding box center [406, 138] width 482 height 18
click at [165, 129] on select "Select Item... Called Routine Other" at bounding box center [406, 138] width 482 height 18
select select "3ac72b63-7b21-42e4-8192-806faae7a4f1"
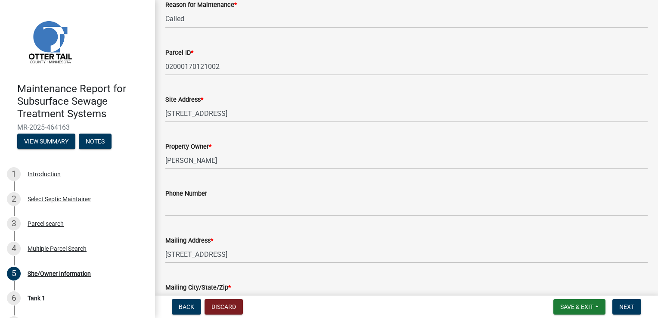
scroll to position [129, 0]
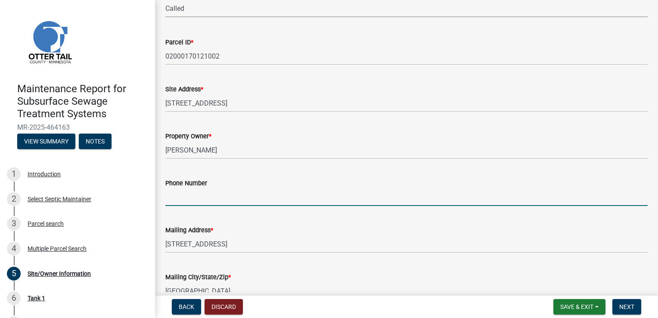
click at [176, 195] on input "Phone Number" at bounding box center [406, 197] width 482 height 18
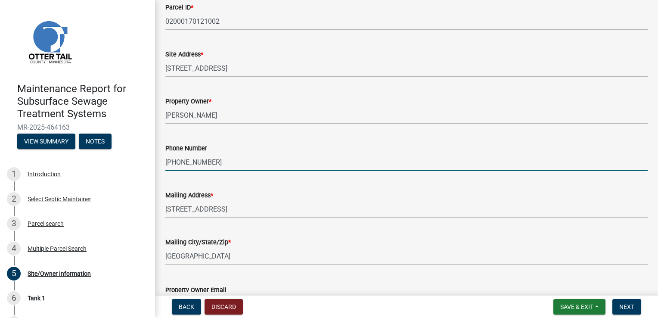
scroll to position [225, 0]
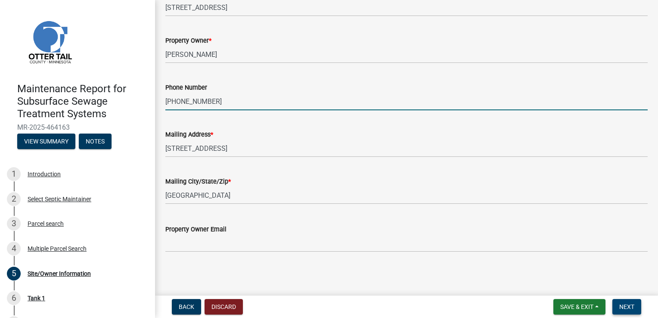
type input "[PHONE_NUMBER]"
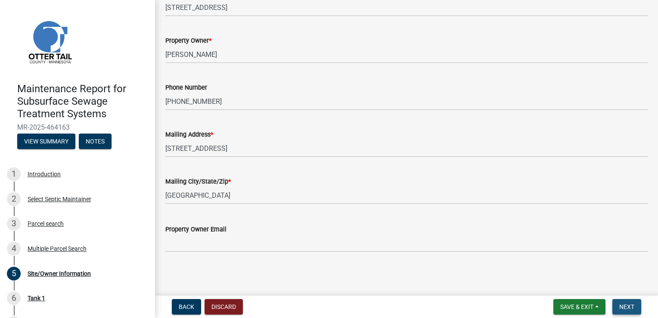
click at [621, 303] on span "Next" at bounding box center [626, 306] width 15 height 7
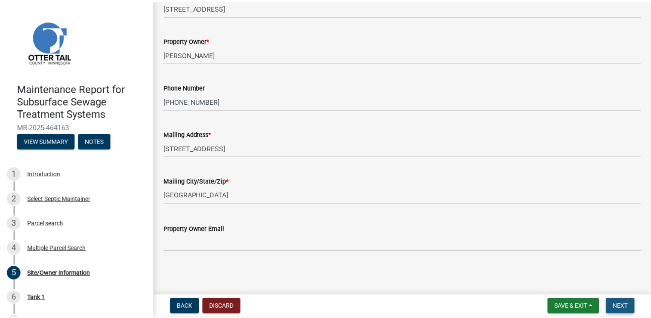
scroll to position [0, 0]
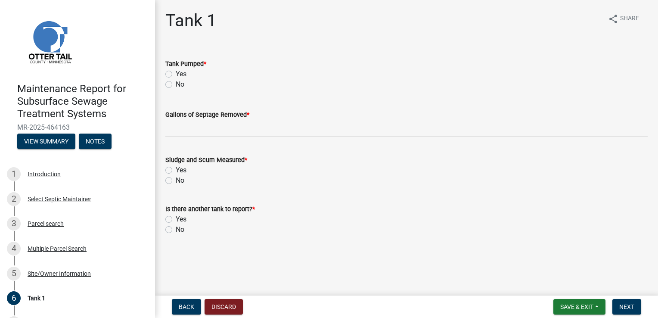
click at [181, 73] on label "Yes" at bounding box center [181, 74] width 11 height 10
click at [181, 73] on input "Yes" at bounding box center [179, 72] width 6 height 6
radio input "true"
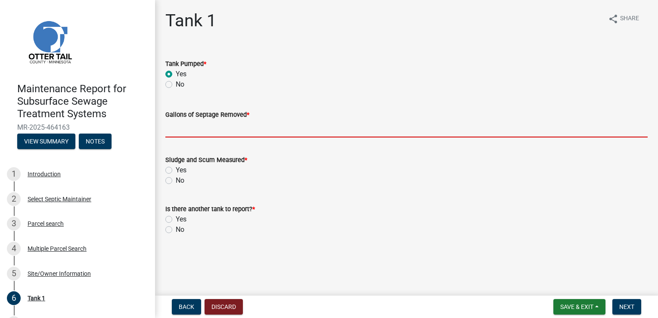
click at [201, 127] on input "Gallons of Septage Removed *" at bounding box center [406, 129] width 482 height 18
type input "1500"
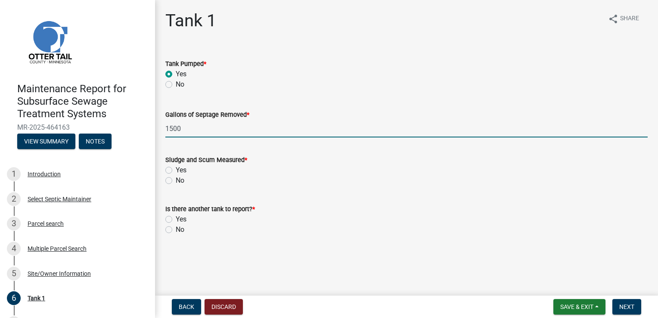
click at [179, 171] on label "Yes" at bounding box center [181, 170] width 11 height 10
click at [179, 170] on input "Yes" at bounding box center [179, 168] width 6 height 6
radio input "true"
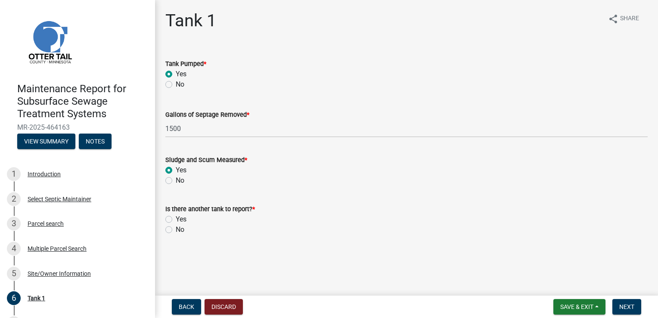
click at [180, 229] on label "No" at bounding box center [180, 229] width 9 height 10
click at [180, 229] on input "No" at bounding box center [179, 227] width 6 height 6
radio input "true"
click at [622, 304] on span "Next" at bounding box center [626, 306] width 15 height 7
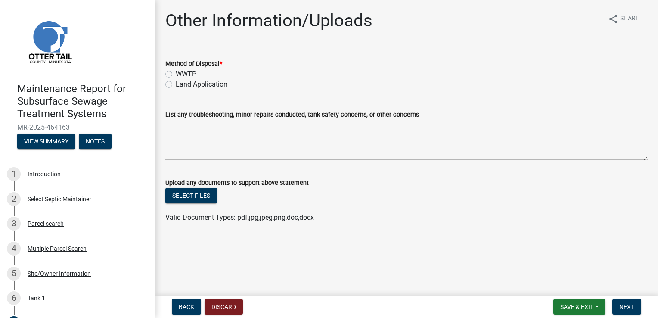
click at [206, 81] on label "Land Application" at bounding box center [202, 84] width 52 height 10
click at [181, 81] on input "Land Application" at bounding box center [179, 82] width 6 height 6
radio input "true"
click at [616, 302] on button "Next" at bounding box center [626, 306] width 29 height 15
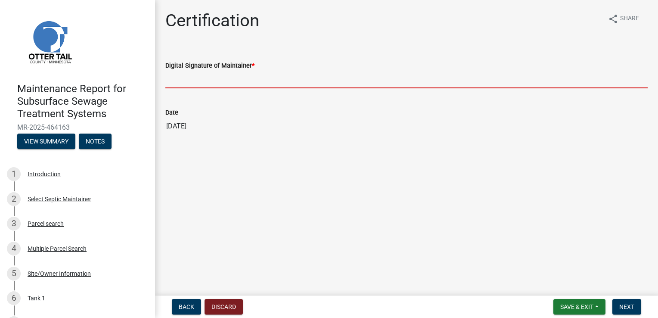
click at [223, 77] on input "Digital Signature of Maintainer *" at bounding box center [406, 80] width 482 height 18
type input "[PERSON_NAME]"
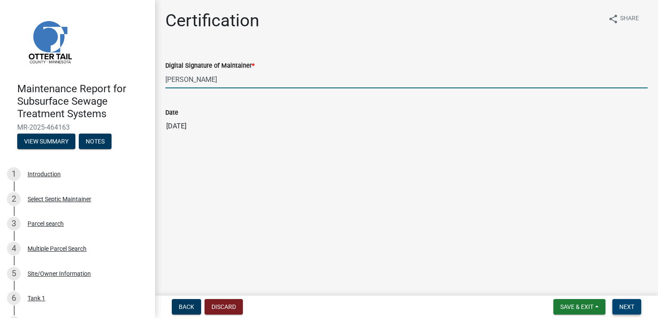
click at [623, 304] on span "Next" at bounding box center [626, 306] width 15 height 7
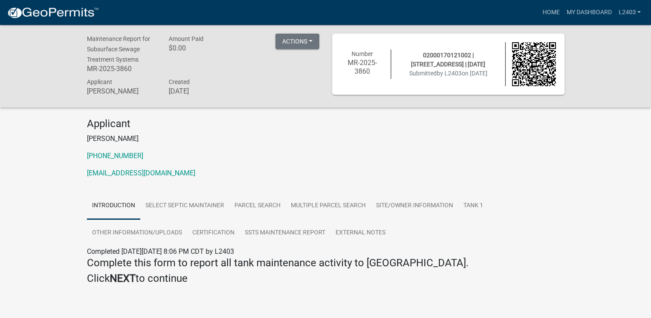
click at [384, 162] on div "Applicant [PERSON_NAME] [PHONE_NUMBER] [EMAIL_ADDRESS][DOMAIN_NAME]" at bounding box center [325, 151] width 491 height 68
click at [547, 7] on link "Home" at bounding box center [551, 12] width 24 height 16
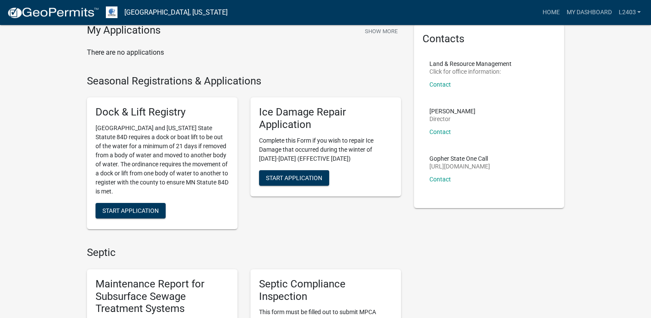
scroll to position [129, 0]
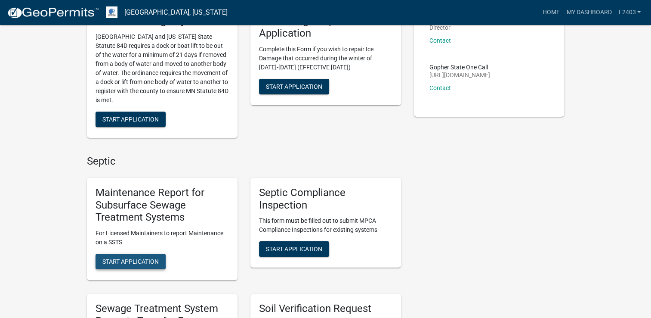
click at [147, 265] on button "Start Application" at bounding box center [131, 260] width 70 height 15
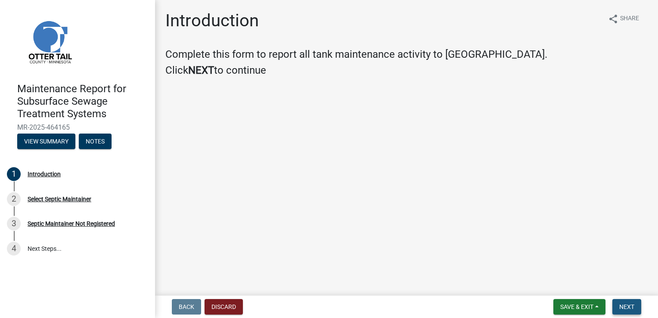
click at [620, 309] on span "Next" at bounding box center [626, 306] width 15 height 7
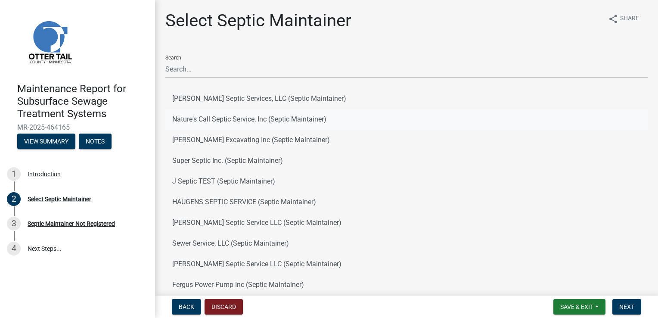
click at [294, 123] on button "Nature's Call Septic Service, Inc (Septic Maintainer)" at bounding box center [406, 119] width 482 height 21
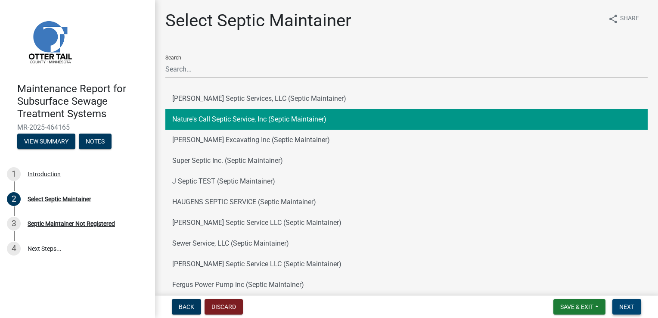
click at [630, 306] on span "Next" at bounding box center [626, 306] width 15 height 7
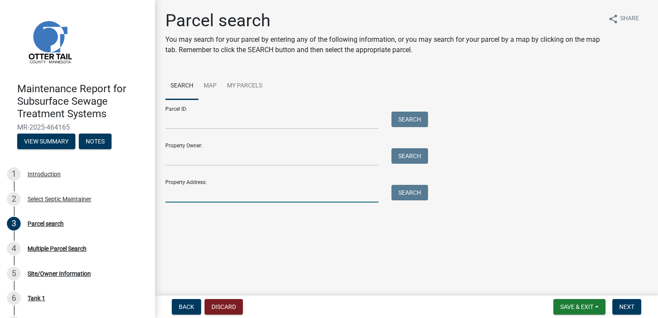
click at [206, 195] on input "Property Address:" at bounding box center [271, 194] width 213 height 18
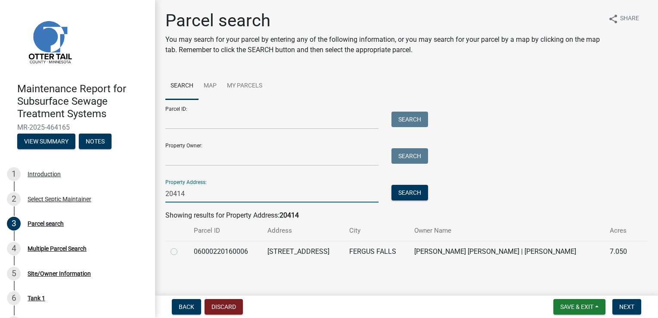
type input "20414"
click at [181, 246] on label at bounding box center [181, 246] width 0 height 0
click at [181, 247] on input "radio" at bounding box center [184, 249] width 6 height 6
radio input "true"
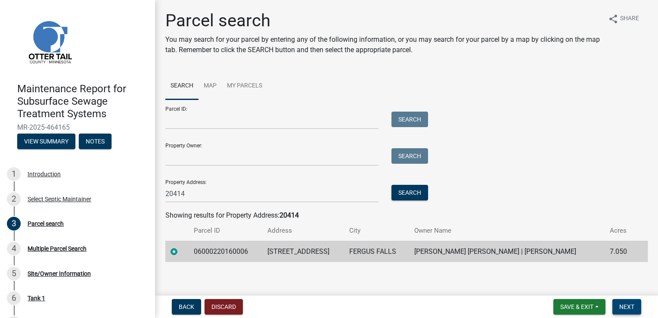
click at [621, 303] on span "Next" at bounding box center [626, 306] width 15 height 7
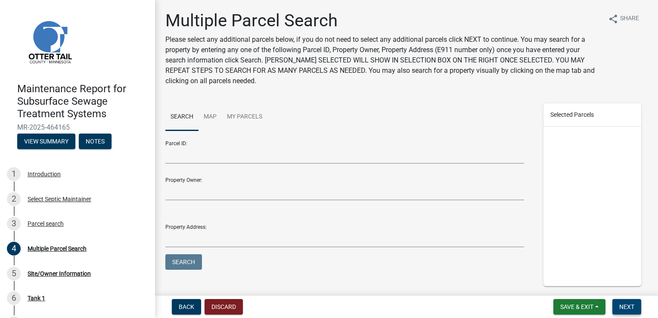
click at [621, 303] on span "Next" at bounding box center [626, 306] width 15 height 7
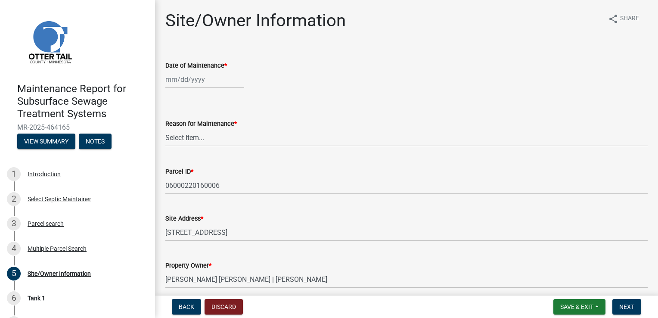
click at [190, 78] on div at bounding box center [204, 80] width 79 height 18
select select "8"
select select "2025"
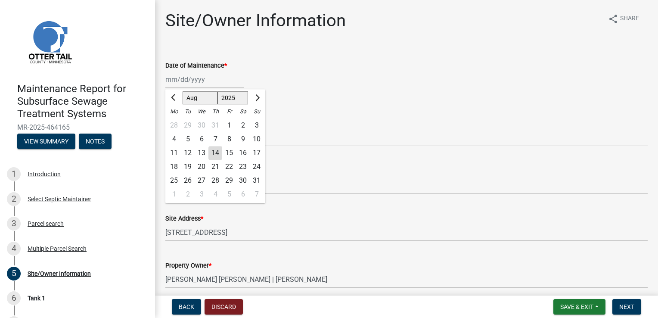
click at [216, 155] on div "14" at bounding box center [215, 153] width 14 height 14
type input "[DATE]"
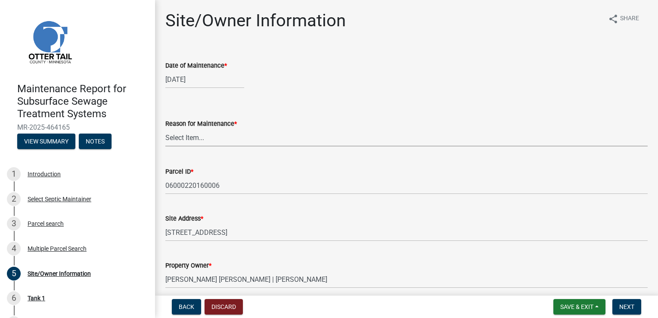
click at [202, 137] on select "Select Item... Called Routine Other" at bounding box center [406, 138] width 482 height 18
click at [165, 129] on select "Select Item... Called Routine Other" at bounding box center [406, 138] width 482 height 18
select select "3ac72b63-7b21-42e4-8192-806faae7a4f1"
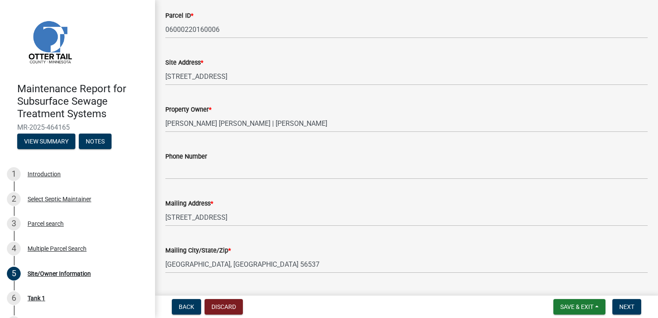
scroll to position [172, 0]
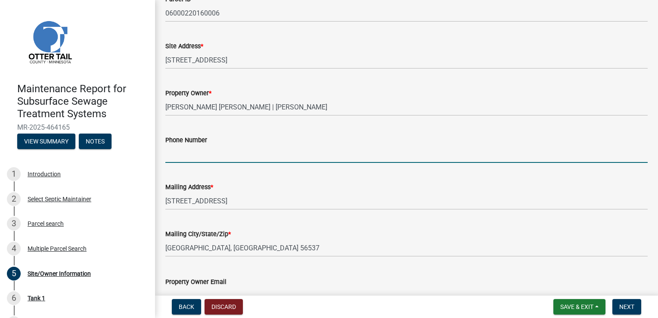
click at [212, 152] on input "Phone Number" at bounding box center [406, 154] width 482 height 18
type input "[PHONE_NUMBER]"
click at [623, 304] on span "Next" at bounding box center [626, 306] width 15 height 7
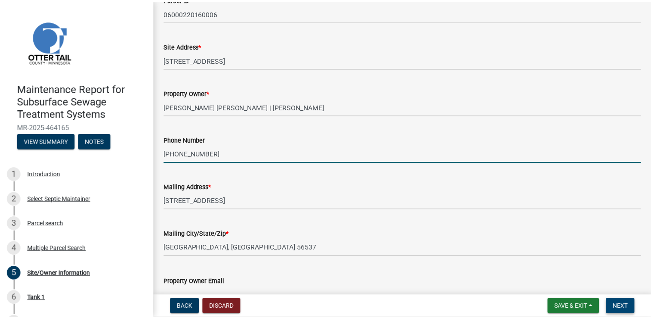
scroll to position [0, 0]
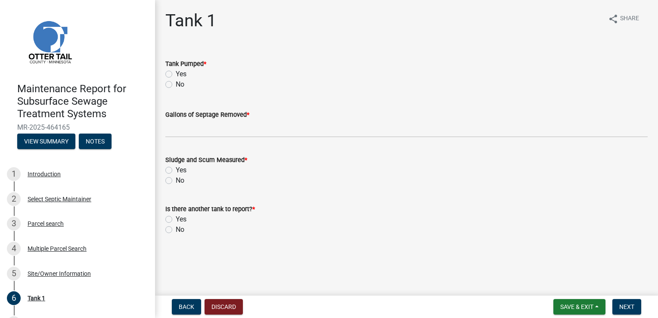
click at [176, 72] on label "Yes" at bounding box center [181, 74] width 11 height 10
click at [176, 72] on input "Yes" at bounding box center [179, 72] width 6 height 6
radio input "true"
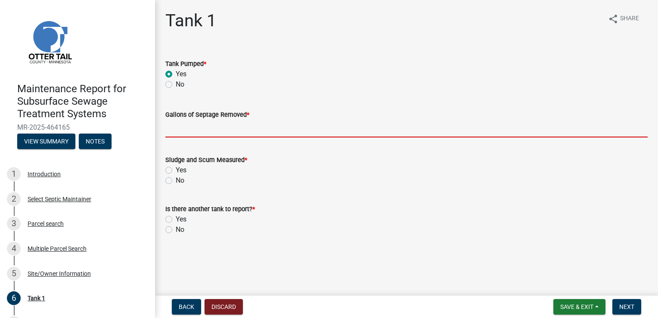
click at [207, 122] on input "Gallons of Septage Removed *" at bounding box center [406, 129] width 482 height 18
type input "1500"
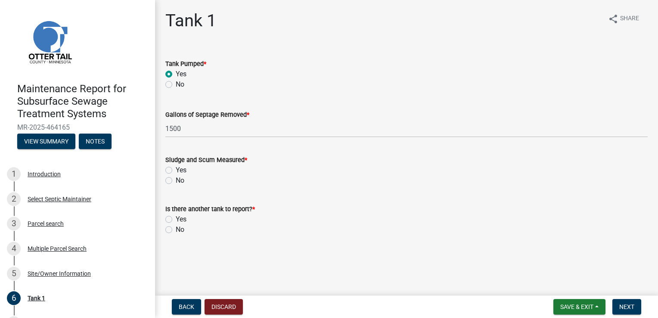
click at [176, 170] on label "Yes" at bounding box center [181, 170] width 11 height 10
click at [176, 170] on input "Yes" at bounding box center [179, 168] width 6 height 6
radio input "true"
click at [176, 226] on label "No" at bounding box center [180, 229] width 9 height 10
click at [176, 226] on input "No" at bounding box center [179, 227] width 6 height 6
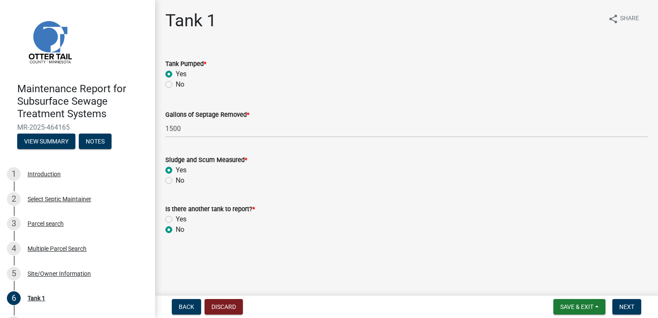
radio input "true"
click at [621, 303] on span "Next" at bounding box center [626, 306] width 15 height 7
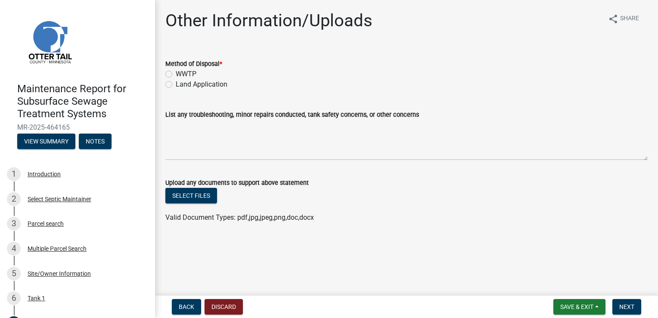
click at [191, 83] on label "Land Application" at bounding box center [202, 84] width 52 height 10
click at [181, 83] on input "Land Application" at bounding box center [179, 82] width 6 height 6
radio input "true"
click at [630, 309] on span "Next" at bounding box center [626, 306] width 15 height 7
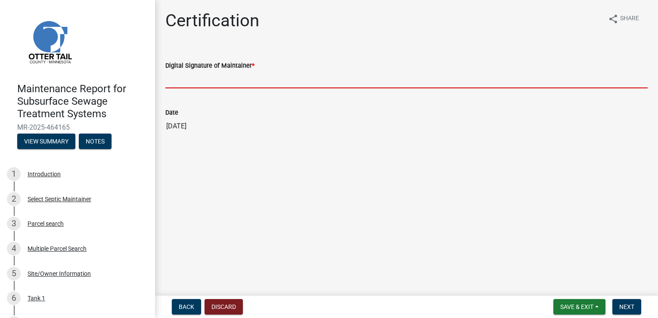
drag, startPoint x: 220, startPoint y: 79, endPoint x: 221, endPoint y: 85, distance: 5.7
click at [220, 79] on input "Digital Signature of Maintainer *" at bounding box center [406, 80] width 482 height 18
type input "[PERSON_NAME]"
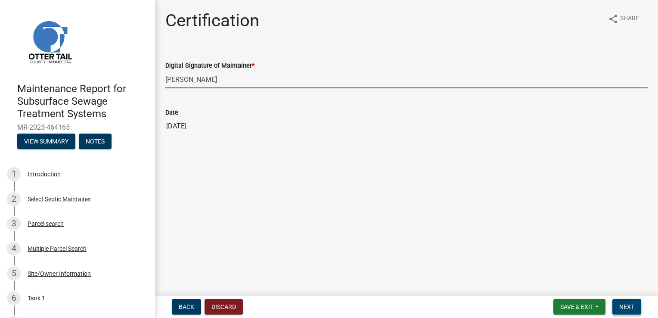
click at [636, 304] on button "Next" at bounding box center [626, 306] width 29 height 15
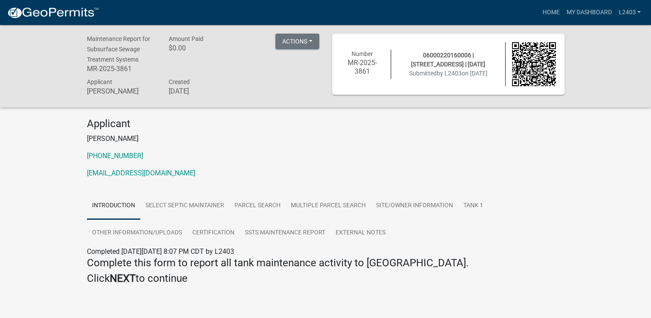
drag, startPoint x: 427, startPoint y: 173, endPoint x: 456, endPoint y: 138, distance: 45.5
click at [427, 173] on p "[EMAIL_ADDRESS][DOMAIN_NAME]" at bounding box center [326, 173] width 478 height 10
click at [547, 12] on link "Home" at bounding box center [551, 12] width 24 height 16
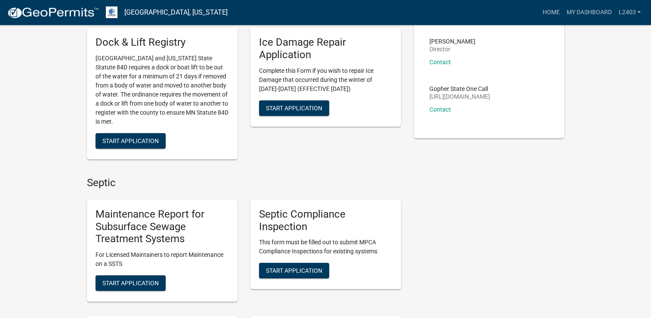
scroll to position [129, 0]
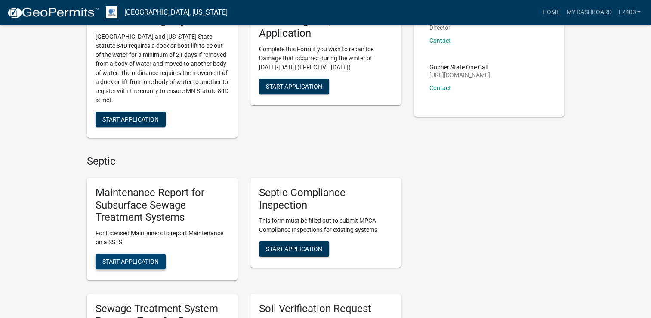
click at [117, 265] on button "Start Application" at bounding box center [131, 260] width 70 height 15
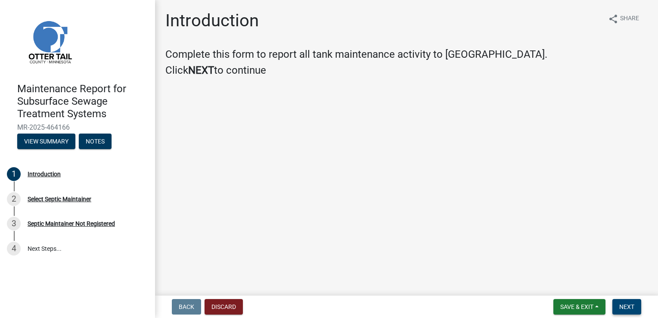
click at [623, 310] on button "Next" at bounding box center [626, 306] width 29 height 15
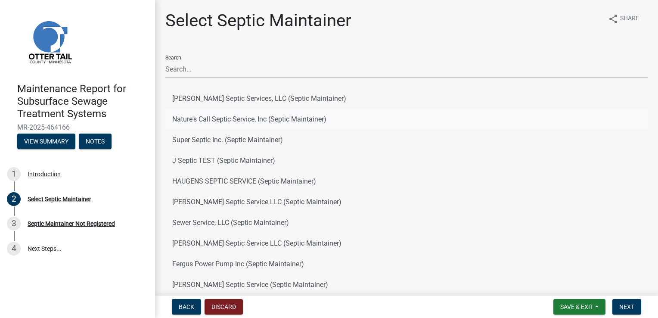
click at [236, 119] on button "Nature's Call Septic Service, Inc (Septic Maintainer)" at bounding box center [406, 119] width 482 height 21
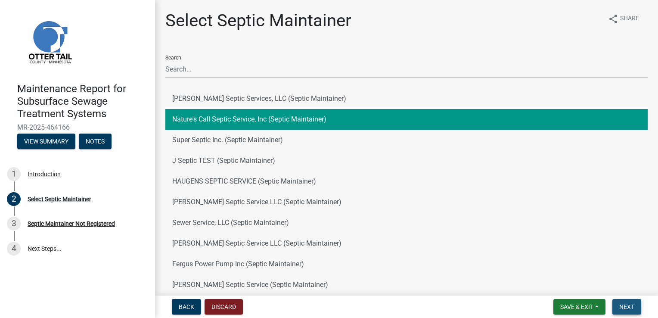
click at [619, 306] on span "Next" at bounding box center [626, 306] width 15 height 7
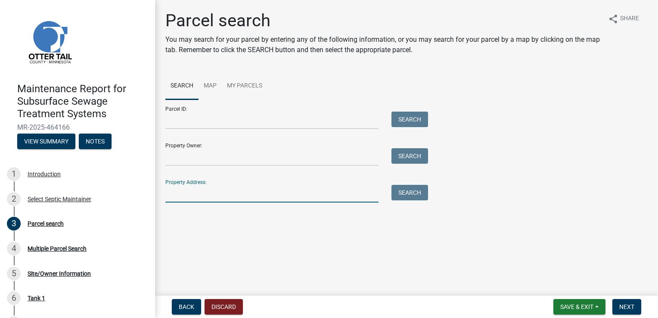
click at [204, 194] on input "Property Address:" at bounding box center [271, 194] width 213 height 18
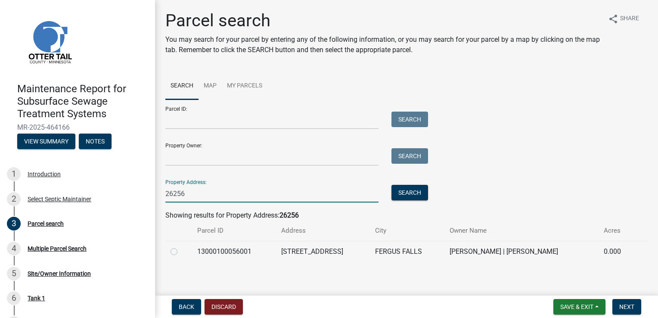
type input "26256"
click at [181, 246] on label at bounding box center [181, 246] width 0 height 0
click at [181, 248] on input "radio" at bounding box center [184, 249] width 6 height 6
radio input "true"
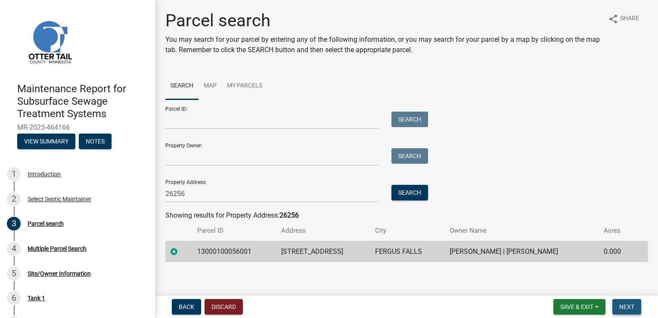
click at [624, 306] on span "Next" at bounding box center [626, 306] width 15 height 7
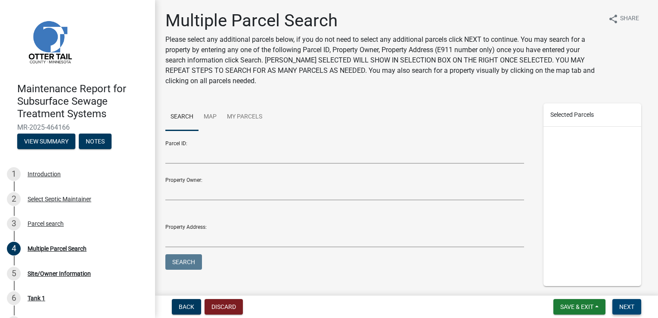
click at [636, 310] on button "Next" at bounding box center [626, 306] width 29 height 15
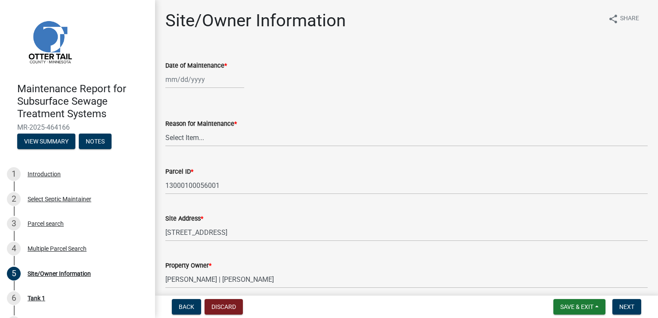
click at [179, 80] on div at bounding box center [204, 80] width 79 height 18
select select "8"
select select "2025"
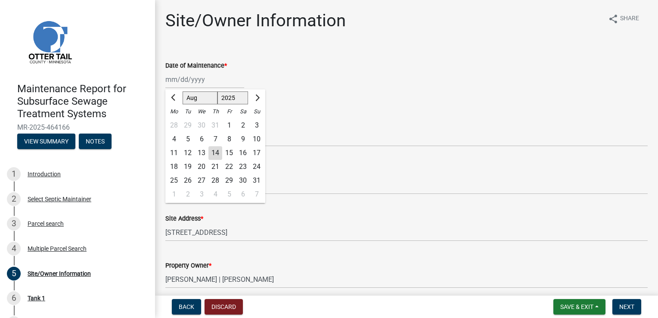
drag, startPoint x: 221, startPoint y: 153, endPoint x: 202, endPoint y: 149, distance: 18.9
click at [220, 153] on div "14" at bounding box center [215, 153] width 14 height 14
type input "[DATE]"
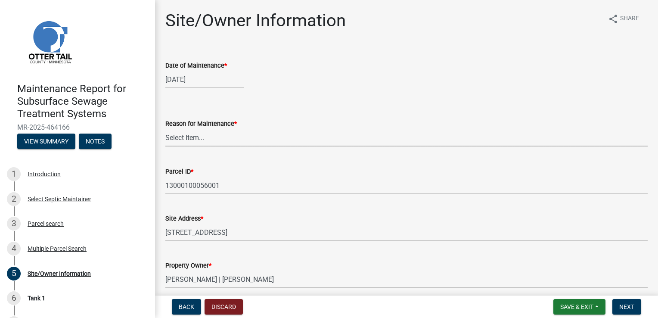
drag, startPoint x: 192, startPoint y: 141, endPoint x: 192, endPoint y: 147, distance: 6.0
click at [192, 141] on select "Select Item... Called Routine Other" at bounding box center [406, 138] width 482 height 18
click at [165, 129] on select "Select Item... Called Routine Other" at bounding box center [406, 138] width 482 height 18
select select "3ac72b63-7b21-42e4-8192-806faae7a4f1"
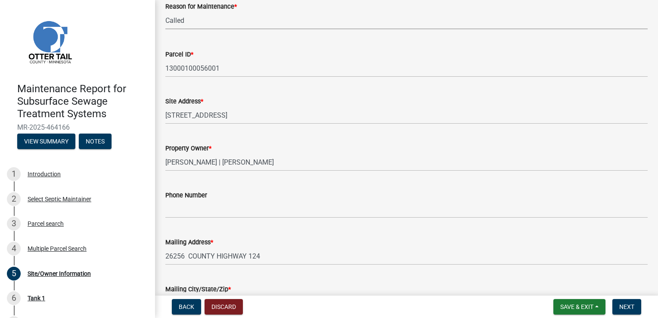
scroll to position [129, 0]
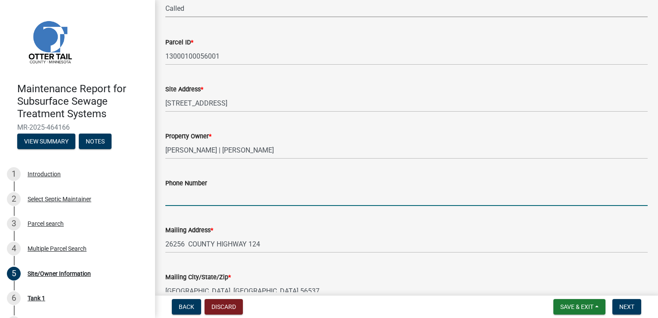
click at [196, 197] on input "Phone Number" at bounding box center [406, 197] width 482 height 18
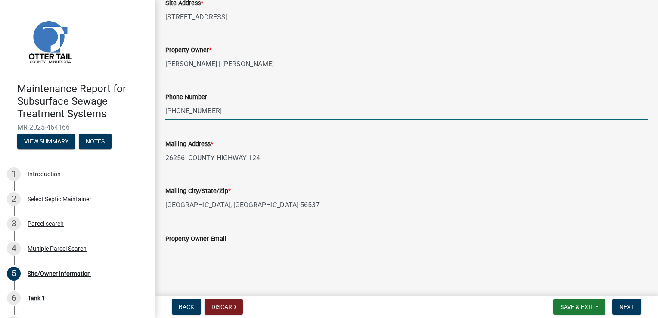
click at [242, 108] on input "[PHONE_NUMBER]" at bounding box center [406, 111] width 482 height 18
type input "[PHONE_NUMBER] or [PHONE_NUMBER]"
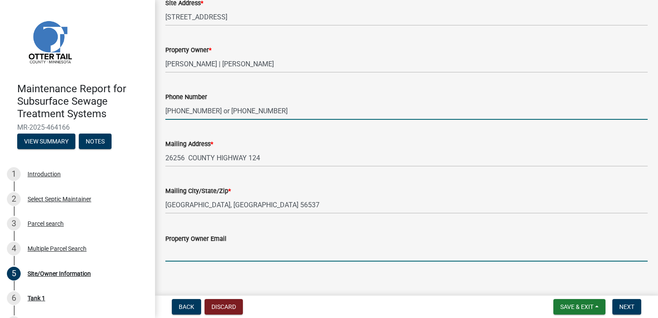
click at [201, 249] on form "Property Owner Email" at bounding box center [406, 247] width 482 height 28
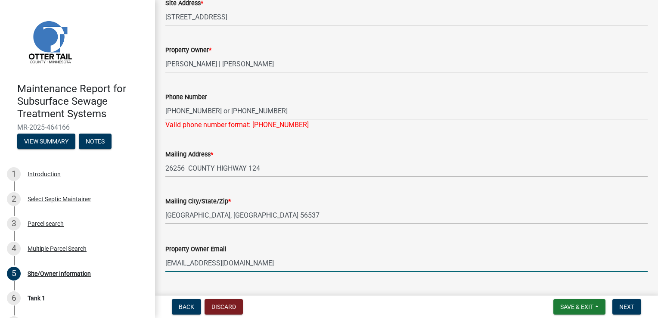
type input "[EMAIL_ADDRESS][DOMAIN_NAME]"
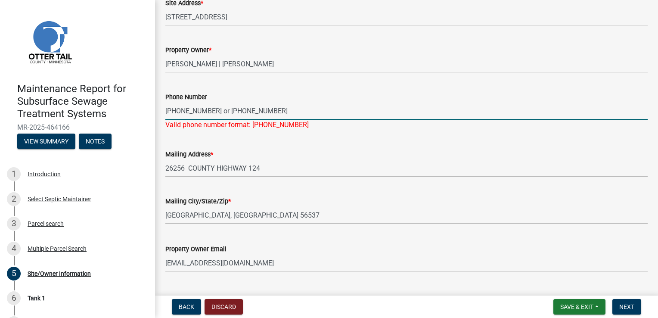
drag, startPoint x: 219, startPoint y: 111, endPoint x: 164, endPoint y: 111, distance: 55.1
click at [164, 111] on div "Phone Number [PHONE_NUMBER] or [PHONE_NUMBER] Valid phone number format: [PHONE…" at bounding box center [406, 105] width 495 height 50
type input "[PHONE_NUMBER]"
click at [315, 154] on form "Mailing Address * [STREET_ADDRESS]" at bounding box center [406, 163] width 482 height 28
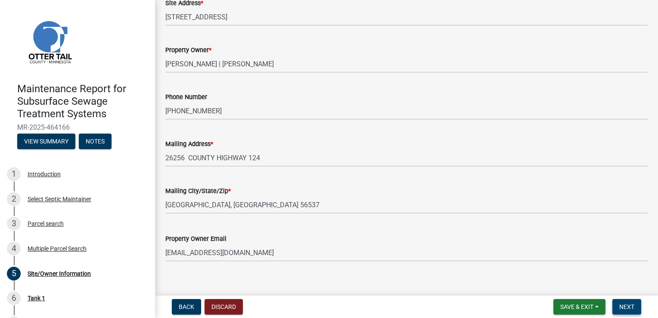
click at [621, 305] on span "Next" at bounding box center [626, 306] width 15 height 7
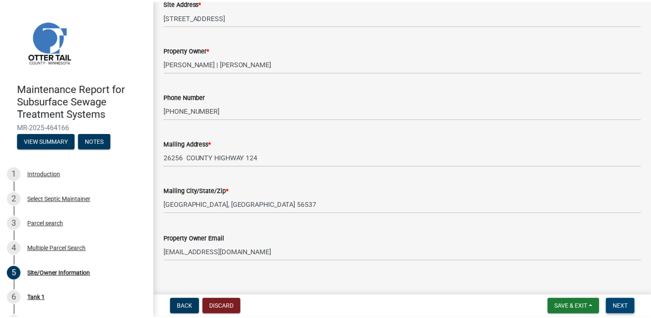
scroll to position [0, 0]
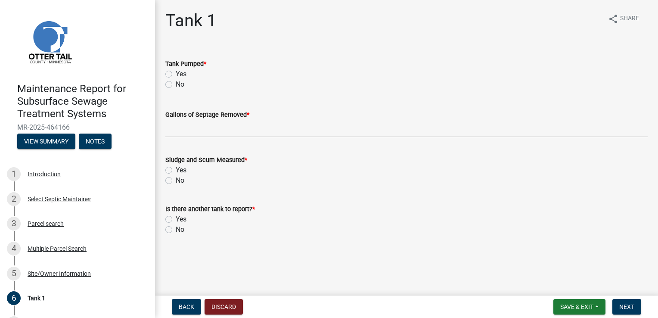
click at [182, 72] on label "Yes" at bounding box center [181, 74] width 11 height 10
click at [181, 72] on input "Yes" at bounding box center [179, 72] width 6 height 6
radio input "true"
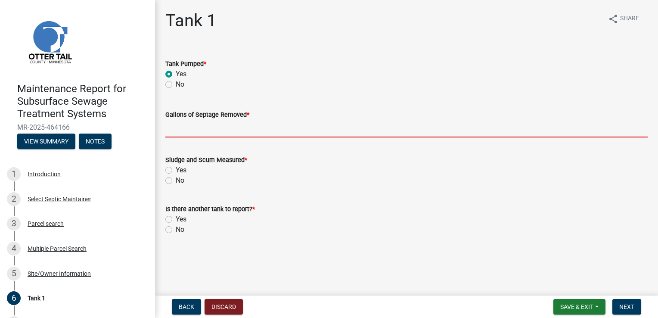
click at [184, 128] on input "Gallons of Septage Removed *" at bounding box center [406, 129] width 482 height 18
type input "1500"
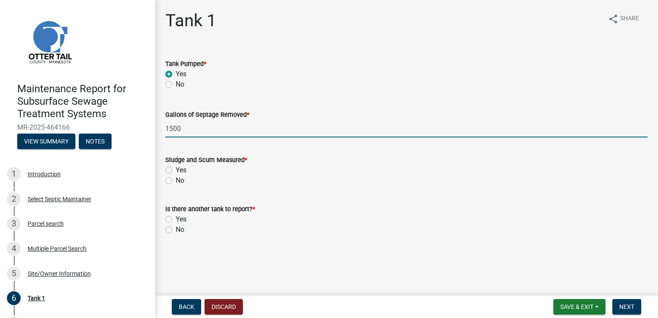
click at [178, 173] on label "Yes" at bounding box center [181, 170] width 11 height 10
click at [178, 170] on input "Yes" at bounding box center [179, 168] width 6 height 6
radio input "true"
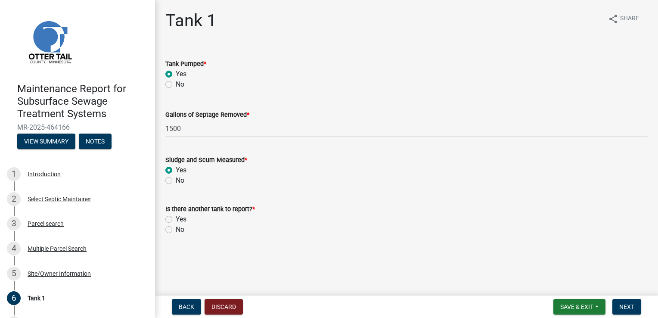
drag, startPoint x: 179, startPoint y: 230, endPoint x: 263, endPoint y: 240, distance: 85.0
click at [179, 230] on label "No" at bounding box center [180, 229] width 9 height 10
click at [179, 230] on input "No" at bounding box center [179, 227] width 6 height 6
radio input "true"
click at [622, 308] on span "Next" at bounding box center [626, 306] width 15 height 7
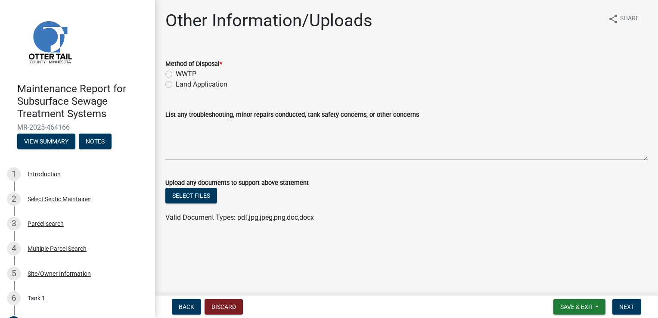
click at [180, 83] on label "Land Application" at bounding box center [202, 84] width 52 height 10
click at [180, 83] on input "Land Application" at bounding box center [179, 82] width 6 height 6
radio input "true"
click at [630, 307] on span "Next" at bounding box center [626, 306] width 15 height 7
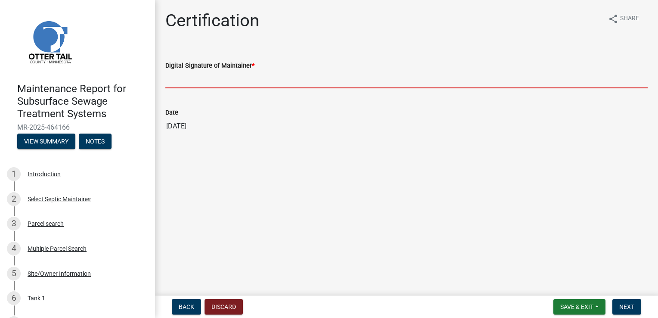
click at [213, 74] on input "Digital Signature of Maintainer *" at bounding box center [406, 80] width 482 height 18
type input "[PERSON_NAME]"
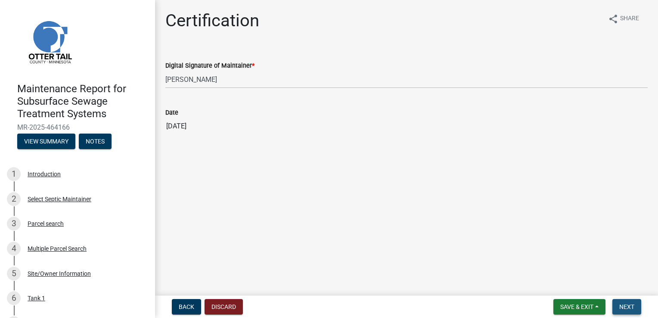
click at [629, 304] on span "Next" at bounding box center [626, 306] width 15 height 7
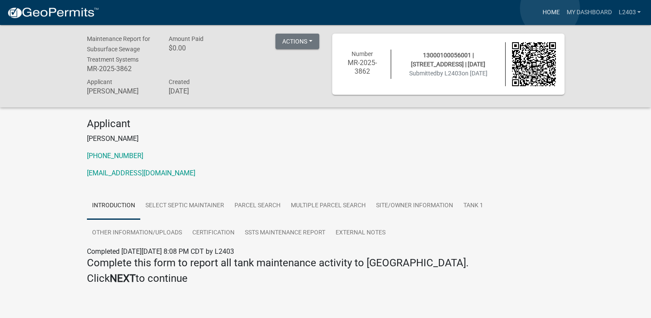
click at [550, 8] on link "Home" at bounding box center [551, 12] width 24 height 16
